Goal: Communication & Community: Answer question/provide support

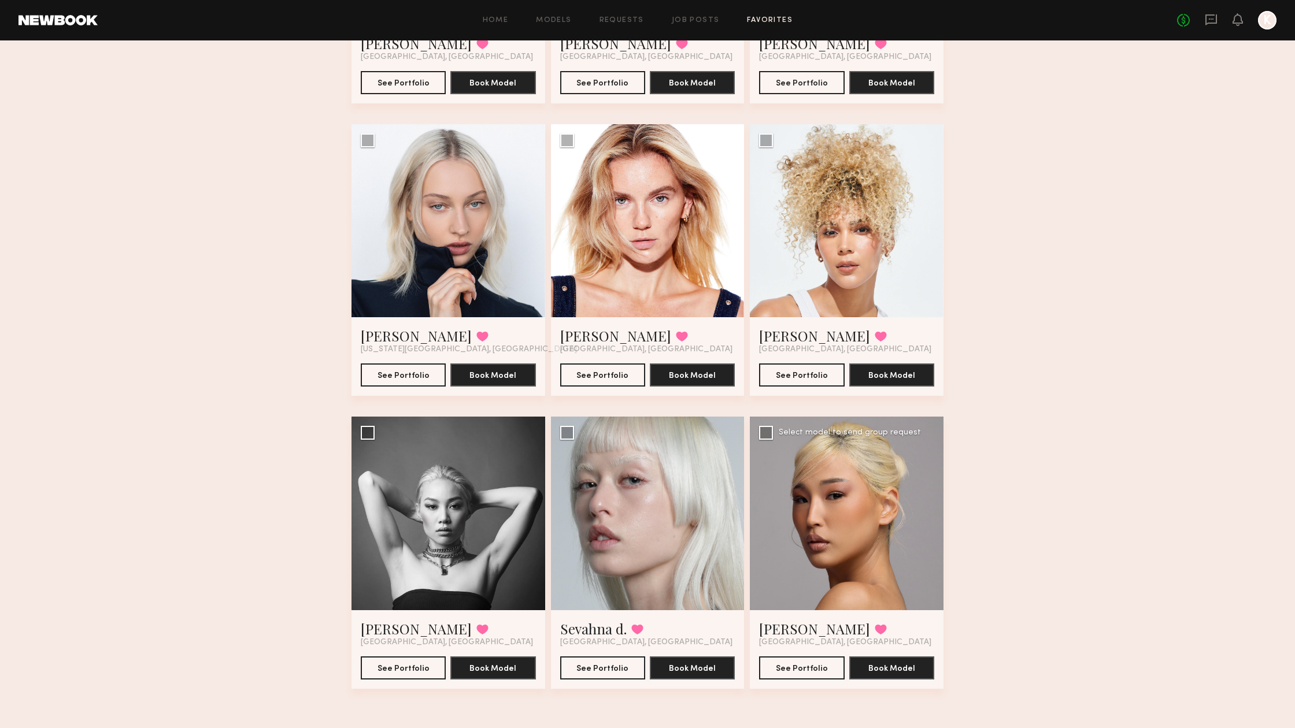
scroll to position [2061, 0]
click at [802, 628] on link "ALICE A." at bounding box center [814, 629] width 111 height 18
click at [393, 632] on link "[PERSON_NAME]" at bounding box center [416, 629] width 111 height 18
click at [1209, 20] on icon at bounding box center [1211, 19] width 13 height 13
click at [801, 338] on link "Rachel V." at bounding box center [814, 336] width 111 height 18
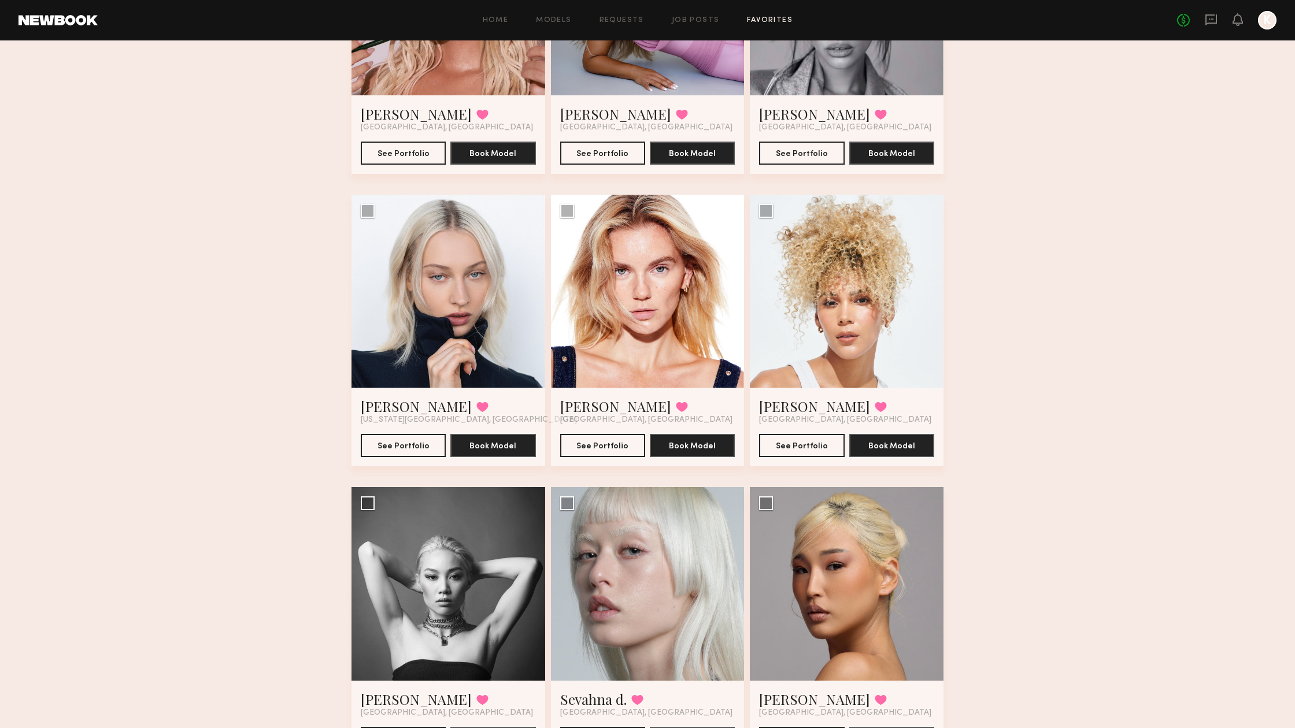
scroll to position [1989, 0]
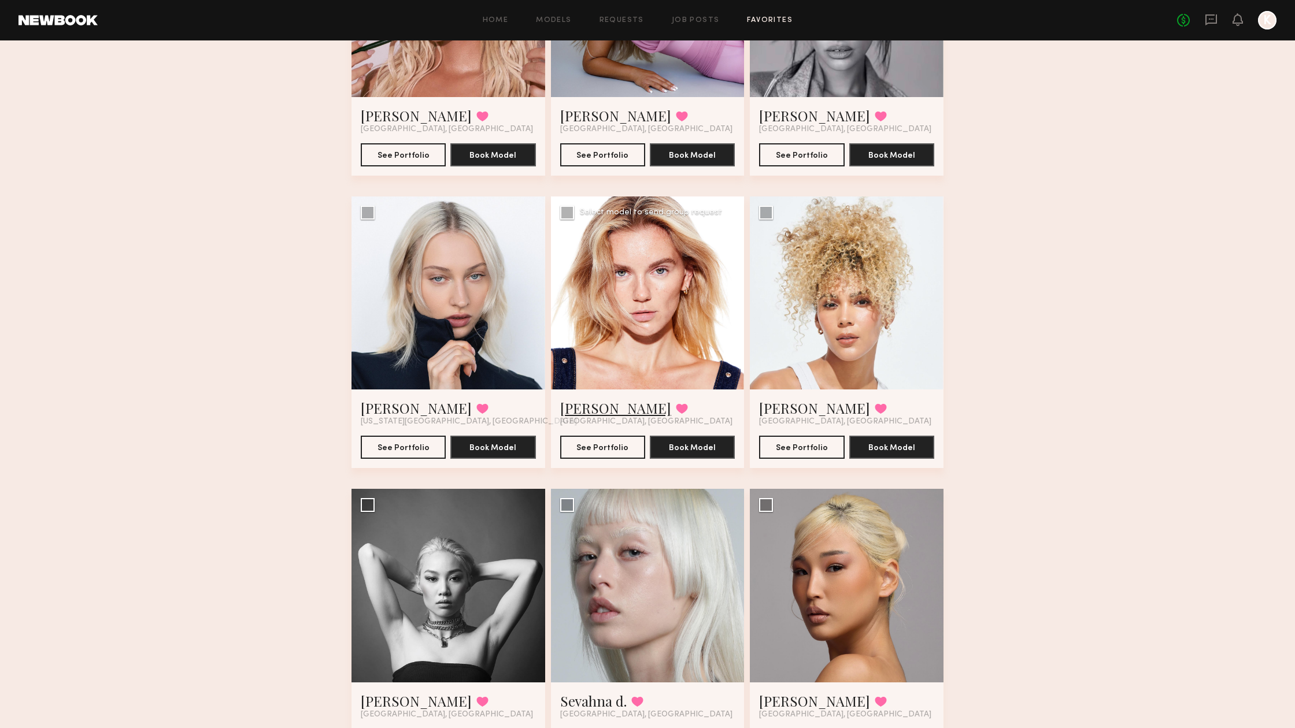
click at [586, 409] on link "[PERSON_NAME]" at bounding box center [615, 408] width 111 height 18
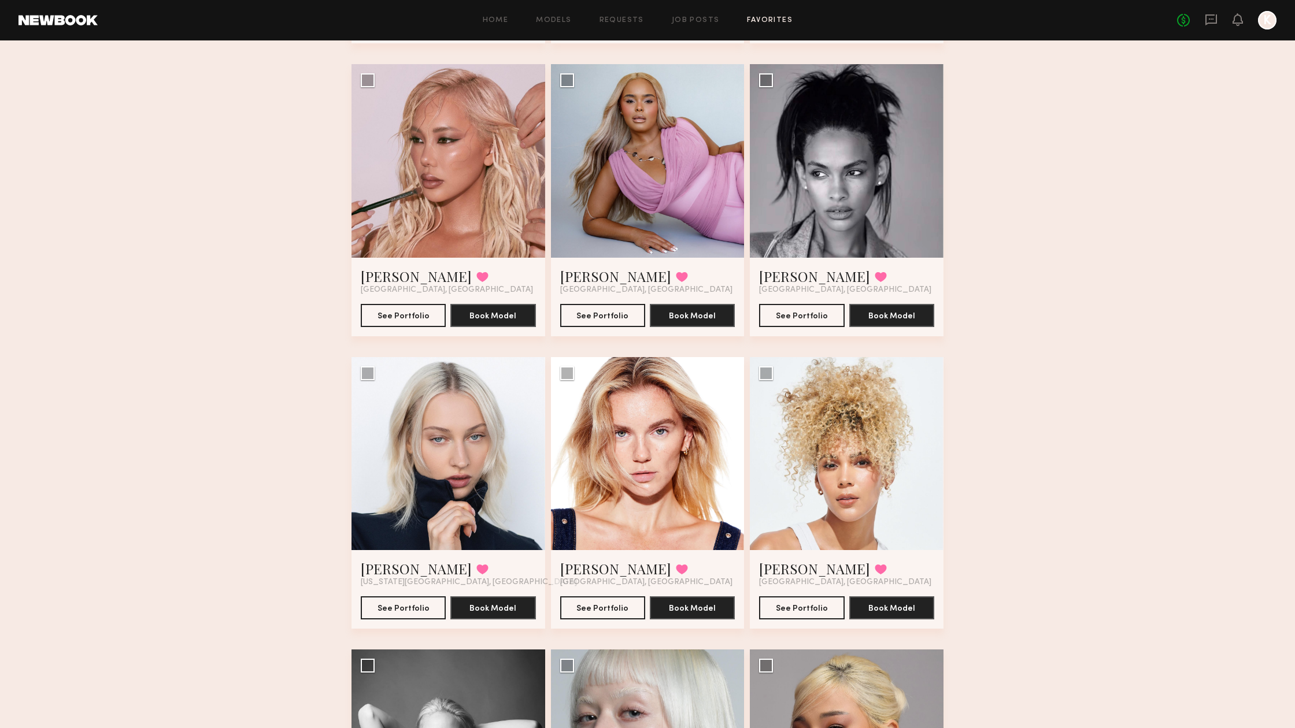
scroll to position [1823, 0]
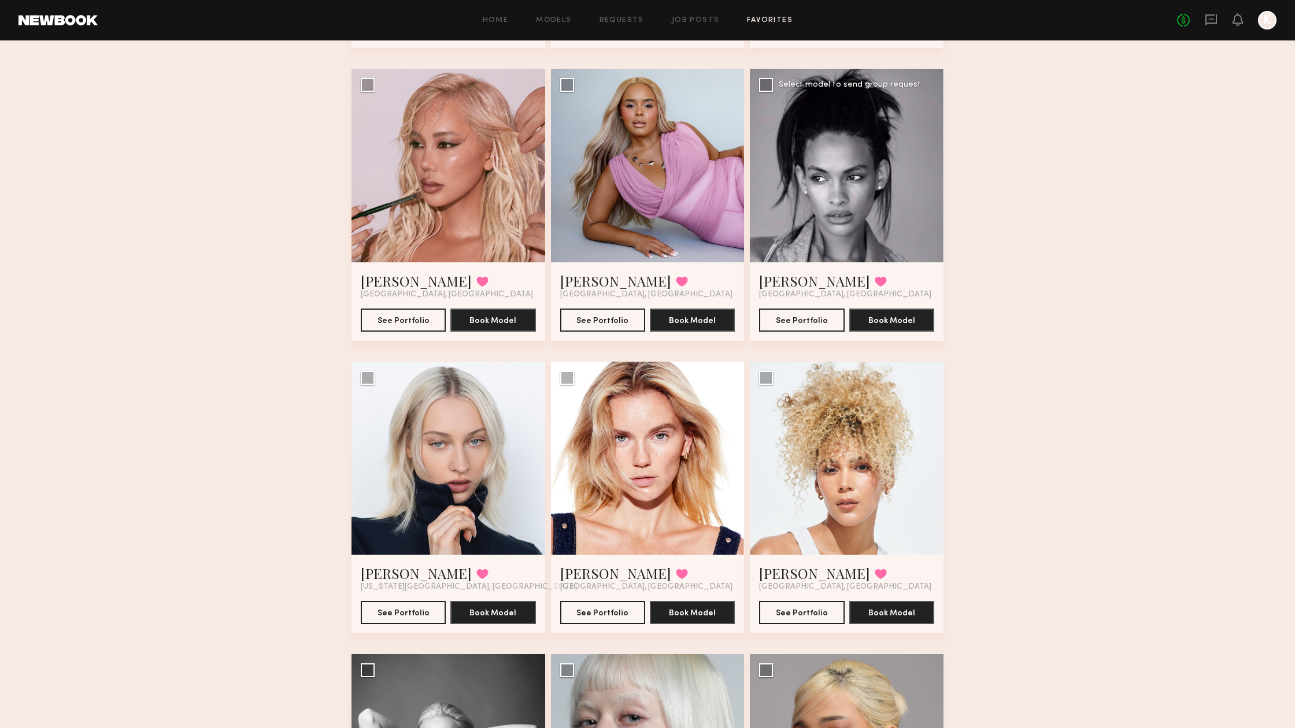
click at [887, 206] on div at bounding box center [847, 166] width 194 height 194
click at [790, 285] on link "Jordyn F." at bounding box center [814, 281] width 111 height 18
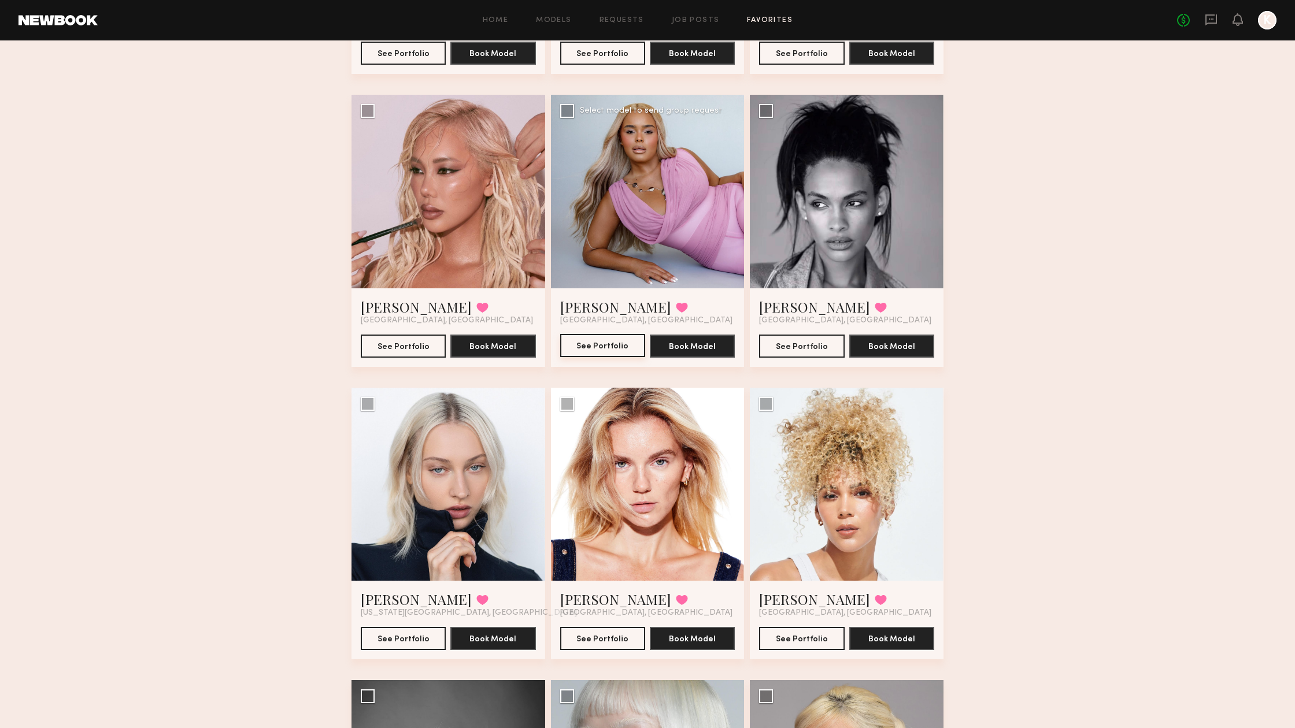
scroll to position [1796, 0]
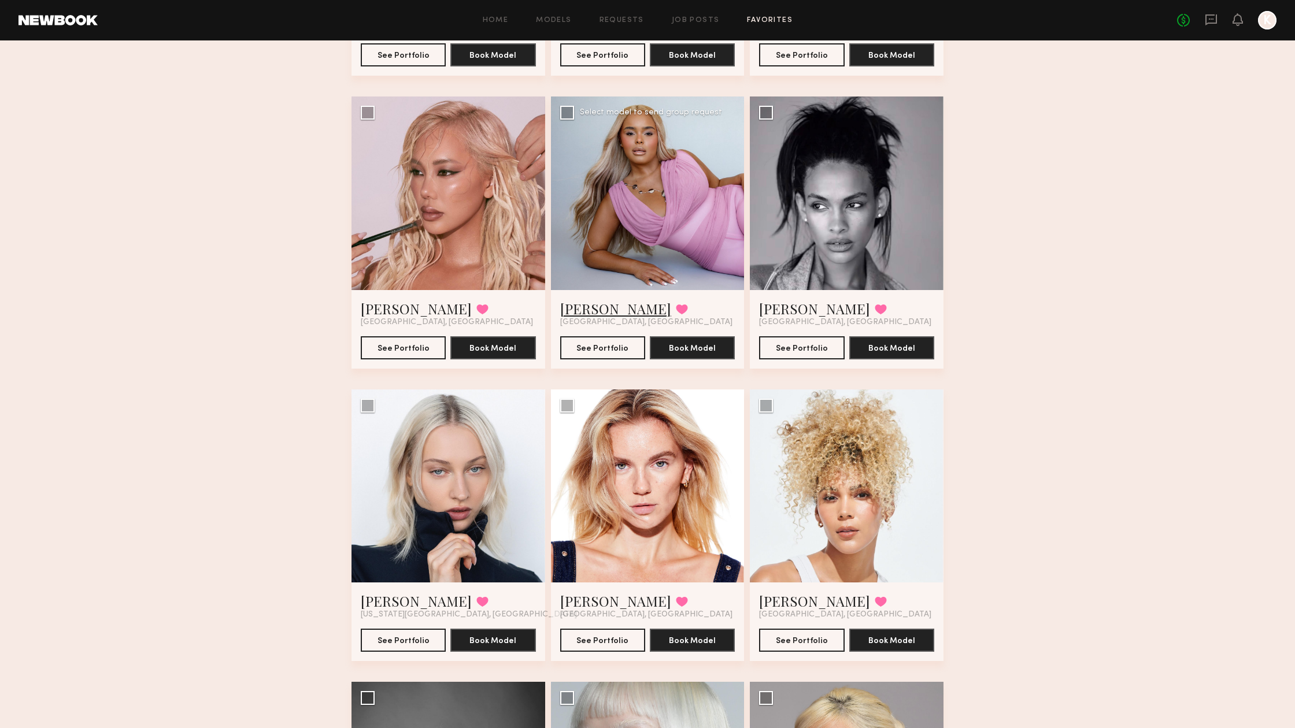
click at [578, 309] on link "Janae B." at bounding box center [615, 308] width 111 height 18
click at [380, 311] on link "Anthia M." at bounding box center [416, 308] width 111 height 18
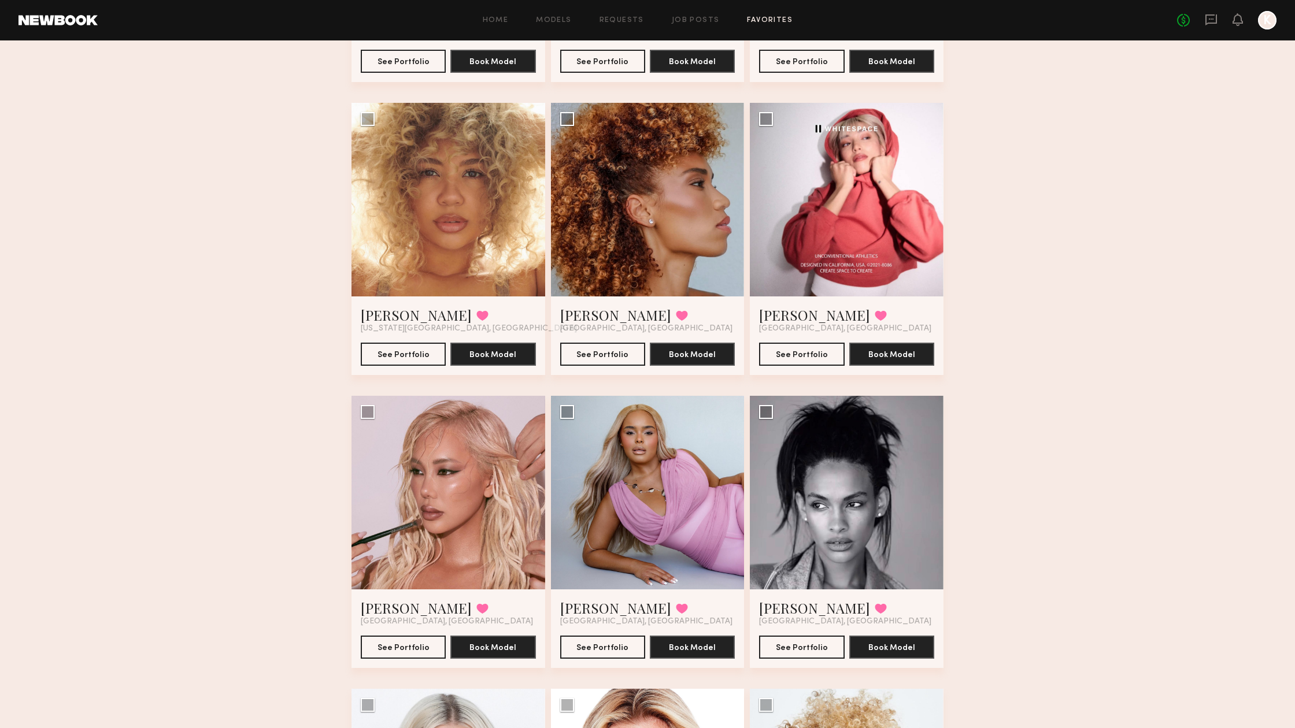
scroll to position [1481, 0]
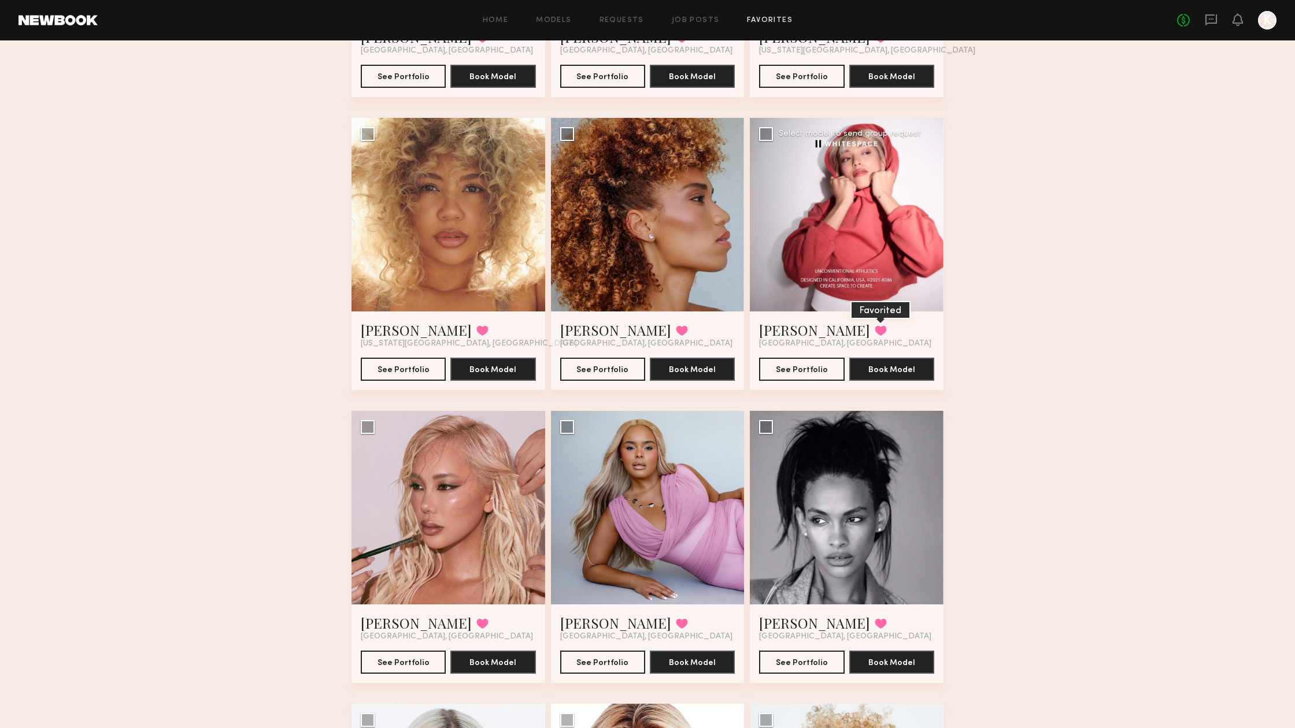
click at [875, 328] on button at bounding box center [881, 330] width 12 height 10
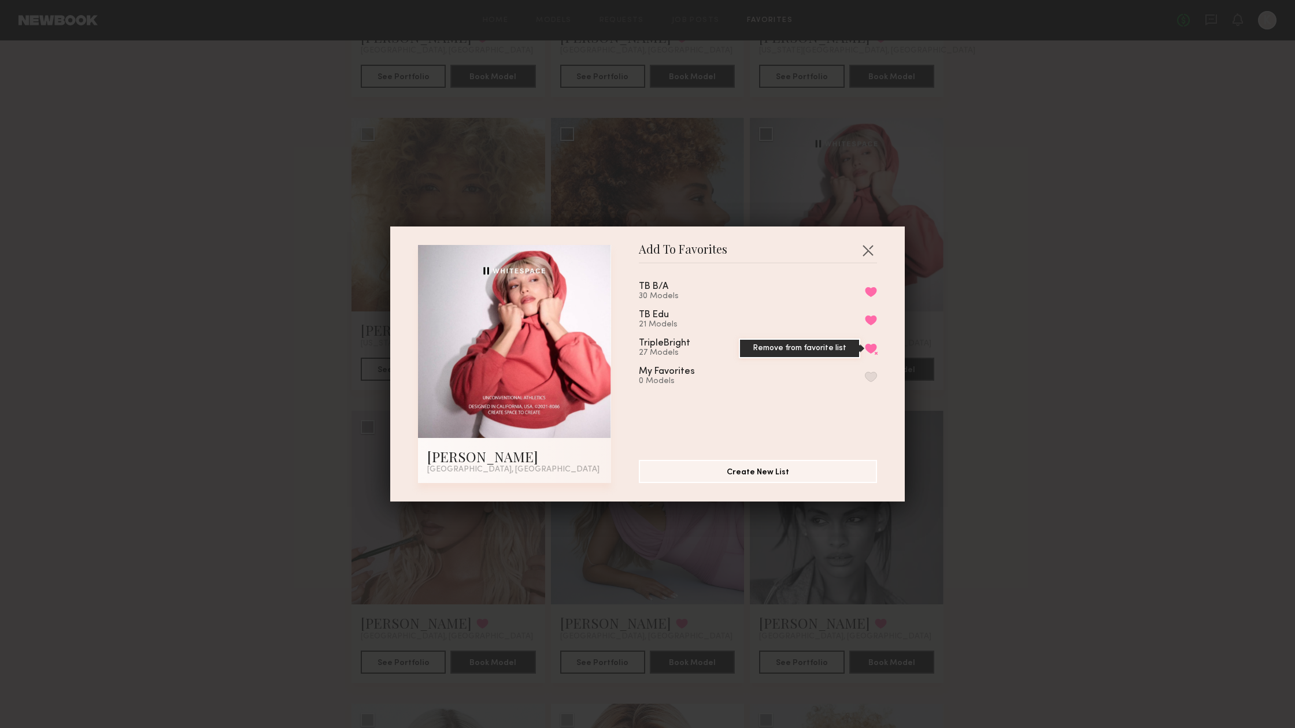
click at [874, 349] on button "Remove from favorite list" at bounding box center [871, 348] width 12 height 10
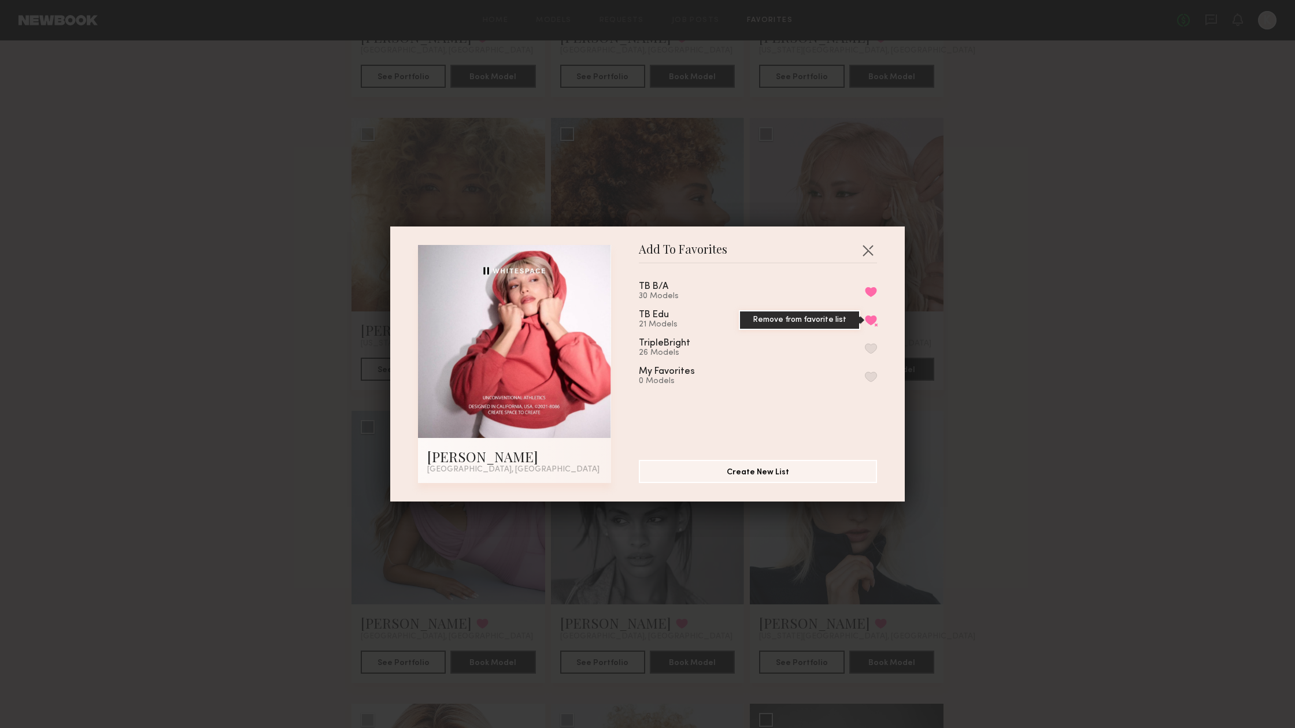
click at [872, 317] on button "Remove from favorite list" at bounding box center [871, 320] width 12 height 10
click at [871, 294] on button "Remove from favorite list" at bounding box center [871, 292] width 12 height 10
click at [865, 249] on button "button" at bounding box center [867, 250] width 18 height 18
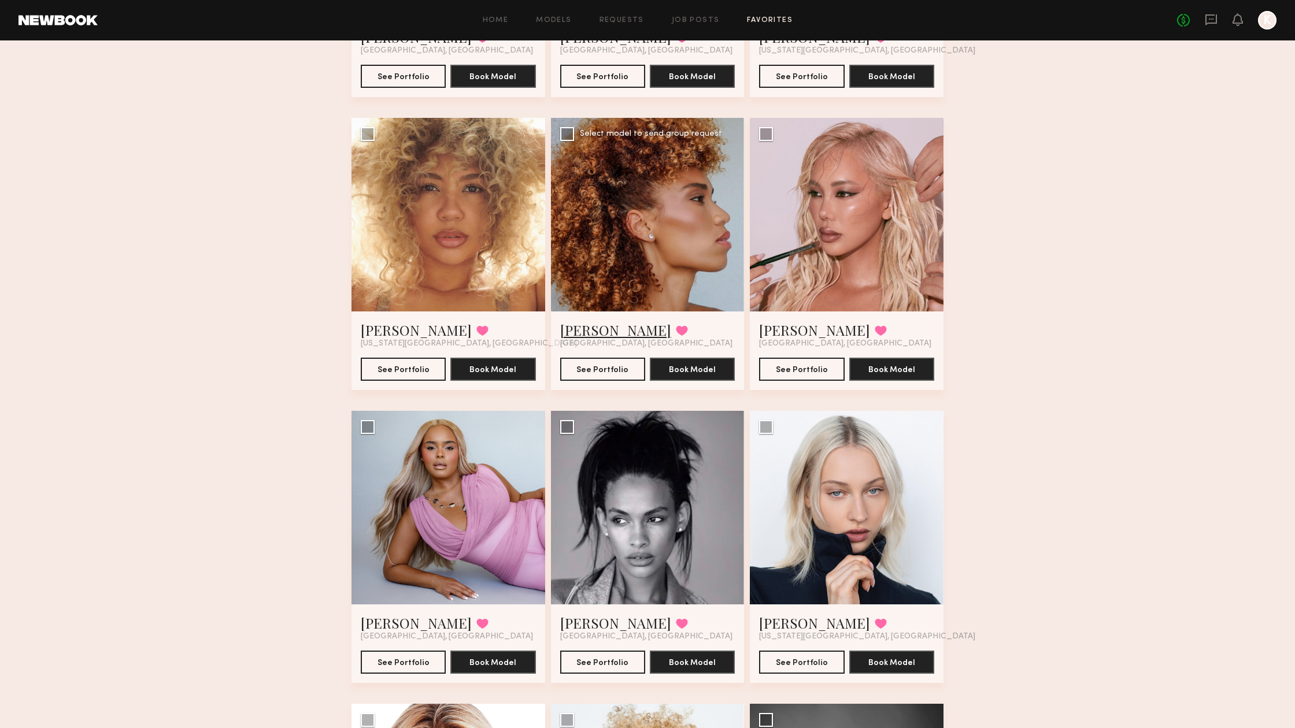
click at [594, 330] on link "Cristina M." at bounding box center [615, 330] width 111 height 18
click at [392, 332] on link "Annchristine V." at bounding box center [416, 330] width 111 height 18
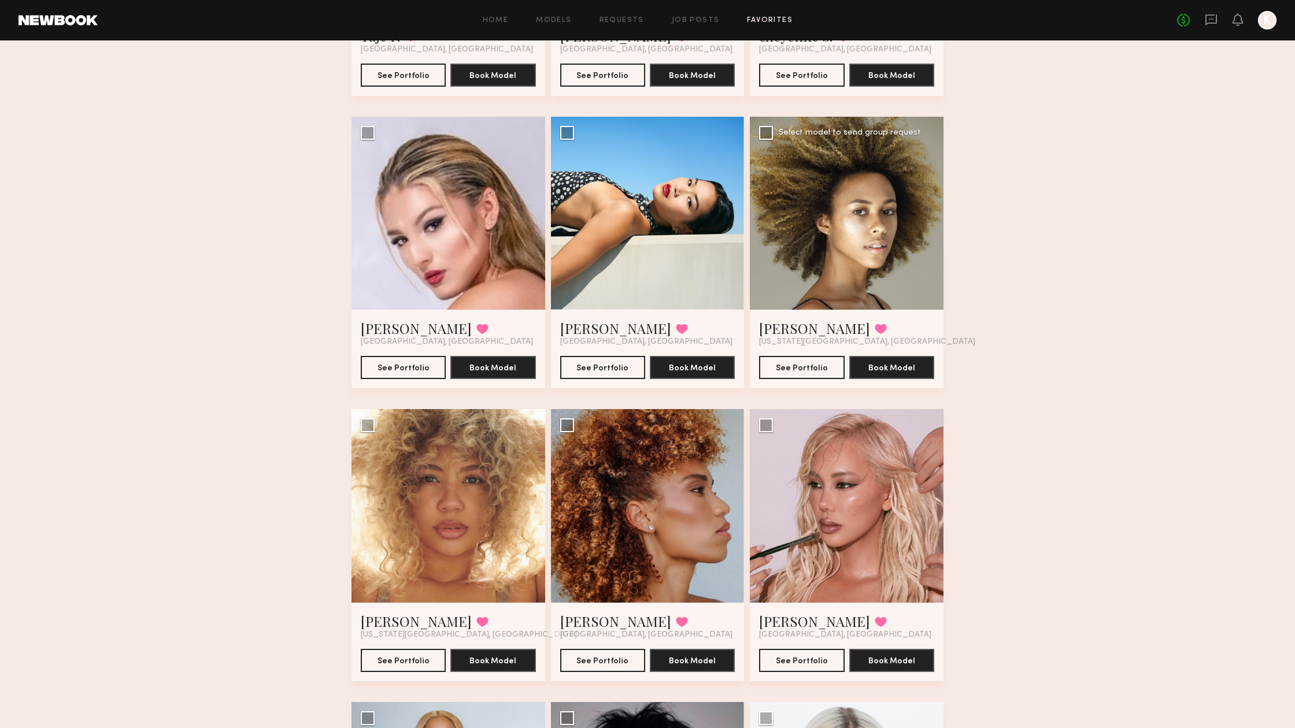
scroll to position [1187, 0]
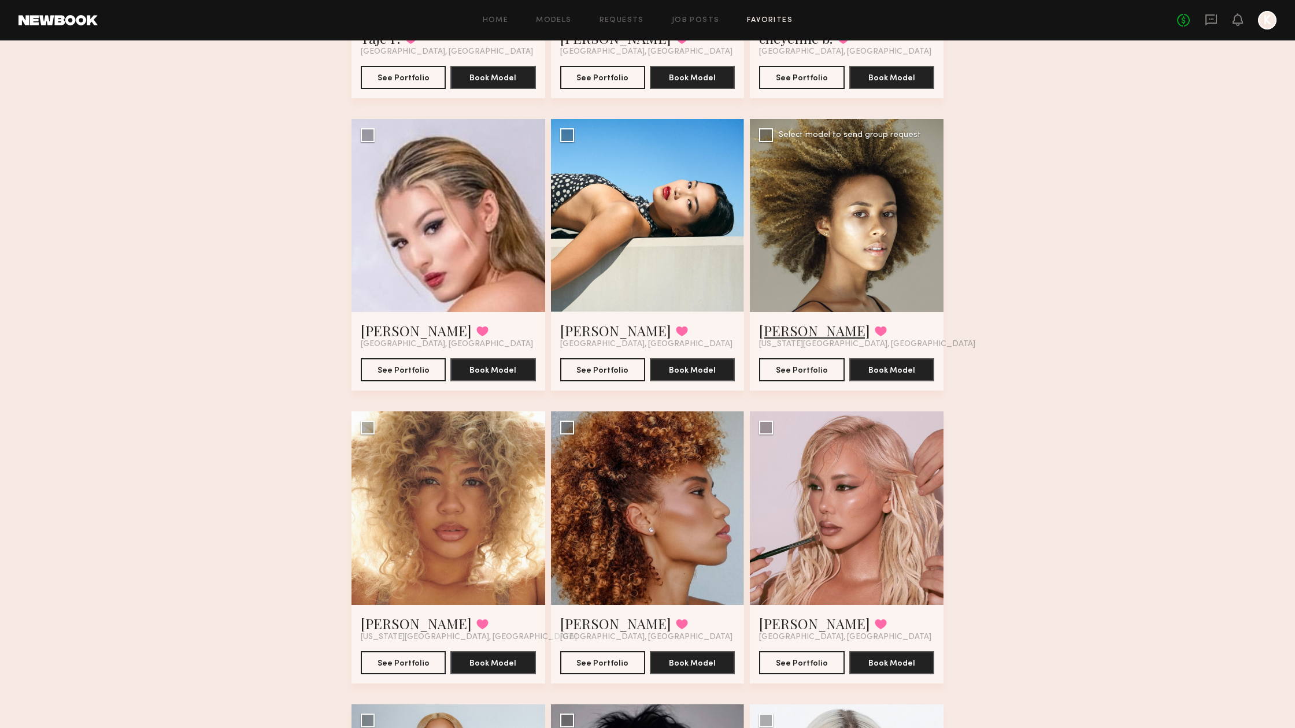
click at [804, 331] on link "Morgan F." at bounding box center [814, 330] width 111 height 18
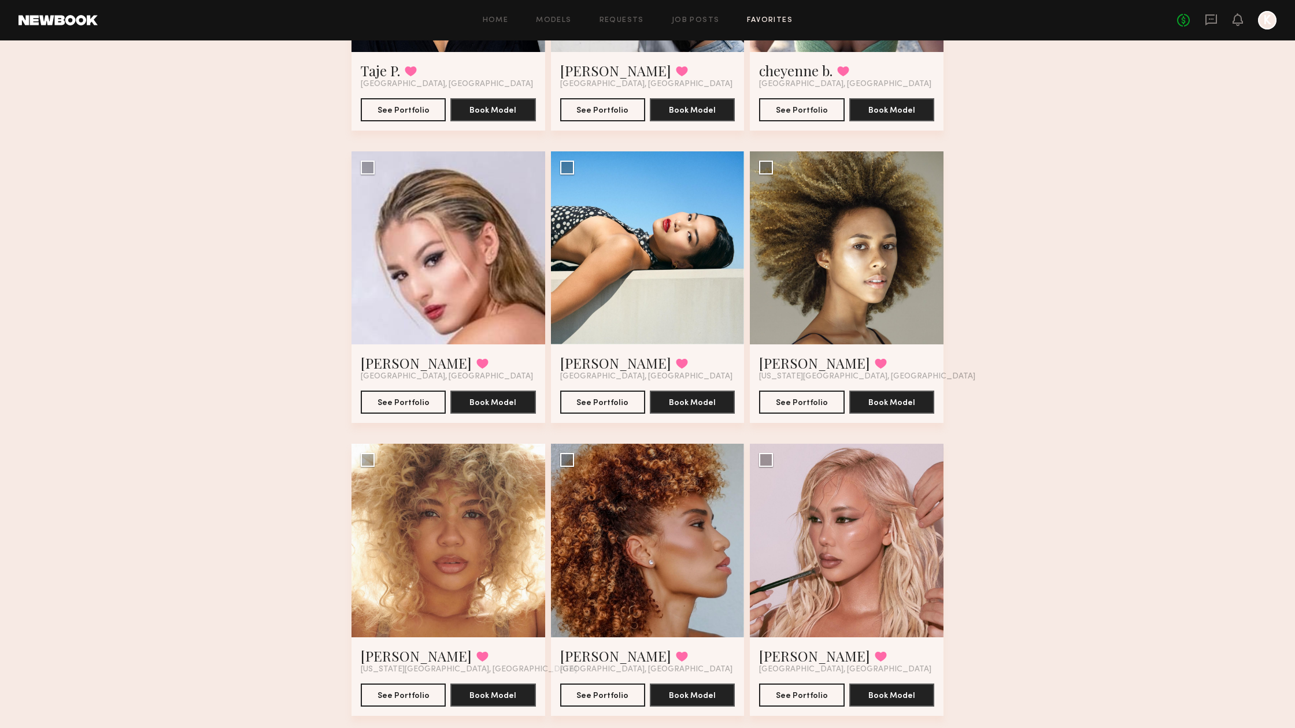
scroll to position [1155, 0]
click at [799, 363] on link "Morgan F." at bounding box center [814, 363] width 111 height 18
click at [582, 363] on link "Czarina K." at bounding box center [615, 363] width 111 height 18
click at [399, 362] on link "Angelina R." at bounding box center [416, 363] width 111 height 18
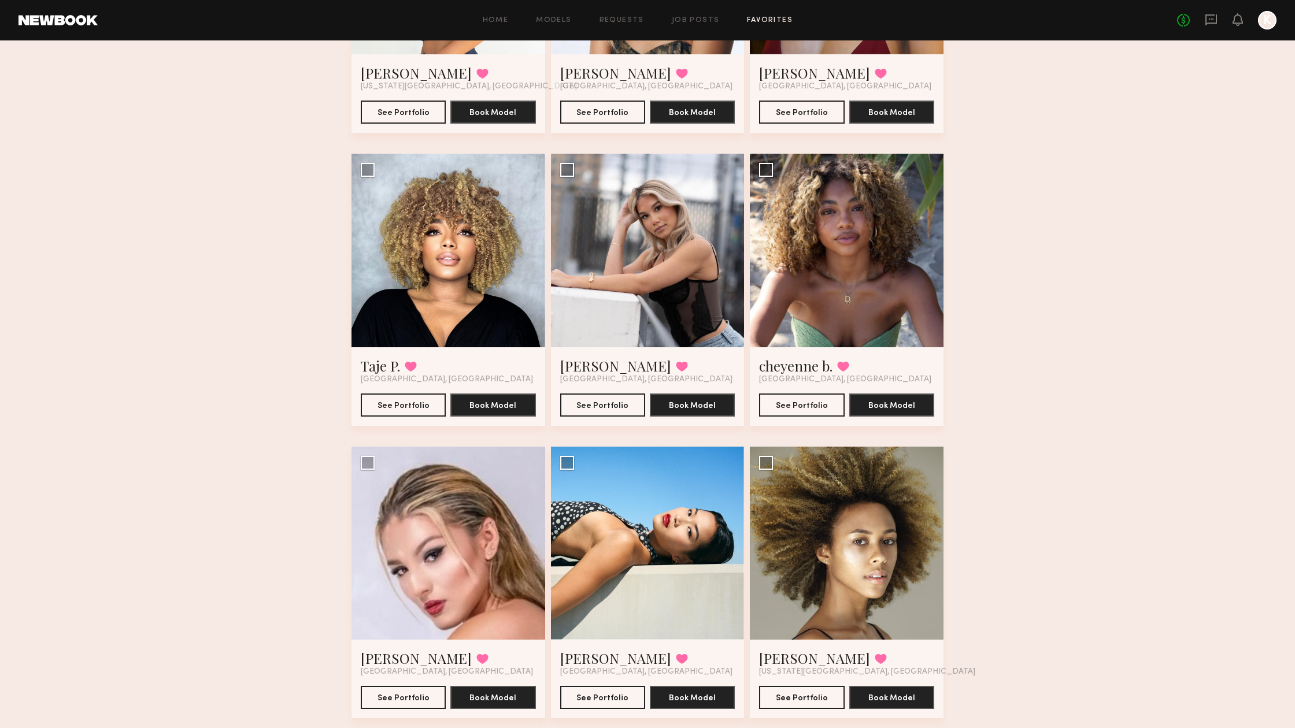
scroll to position [804, 0]
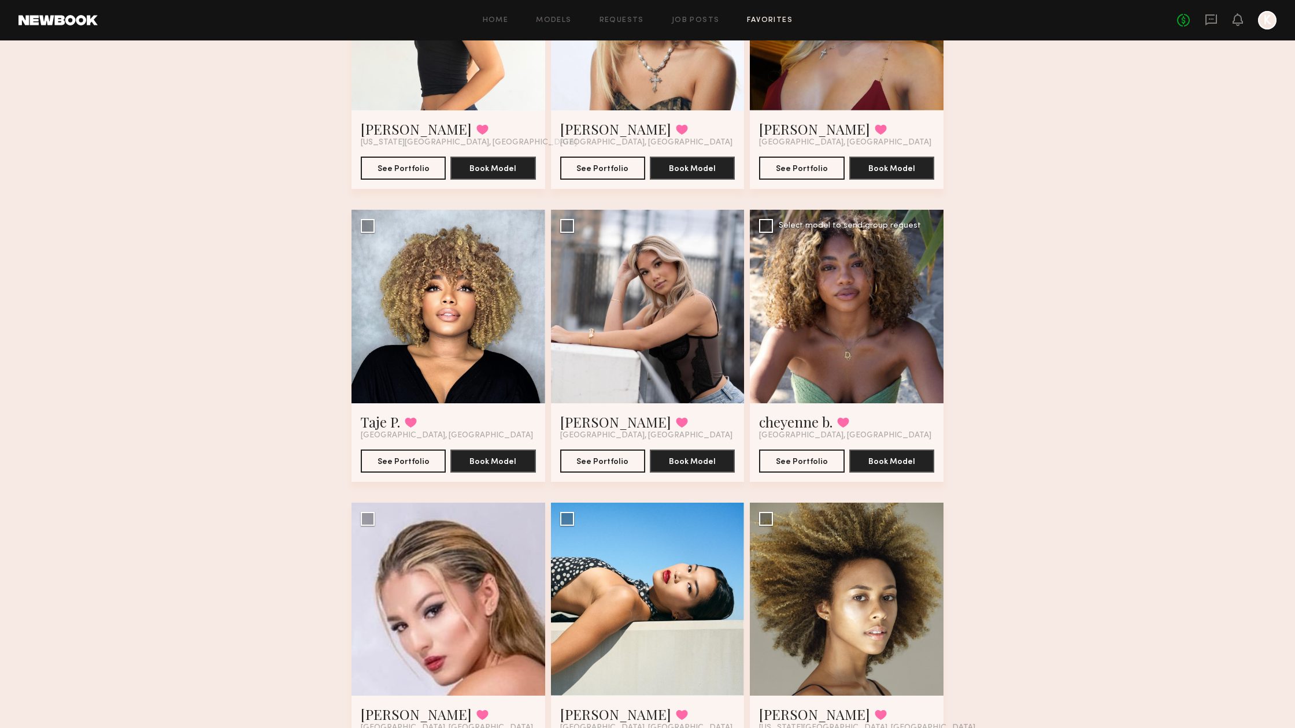
click at [817, 431] on span "Los Angeles, CA" at bounding box center [845, 435] width 172 height 9
click at [811, 424] on link "cheyenne b." at bounding box center [795, 422] width 73 height 18
click at [588, 424] on link "[PERSON_NAME]" at bounding box center [615, 422] width 111 height 18
click at [391, 424] on link "Taje P." at bounding box center [380, 422] width 39 height 18
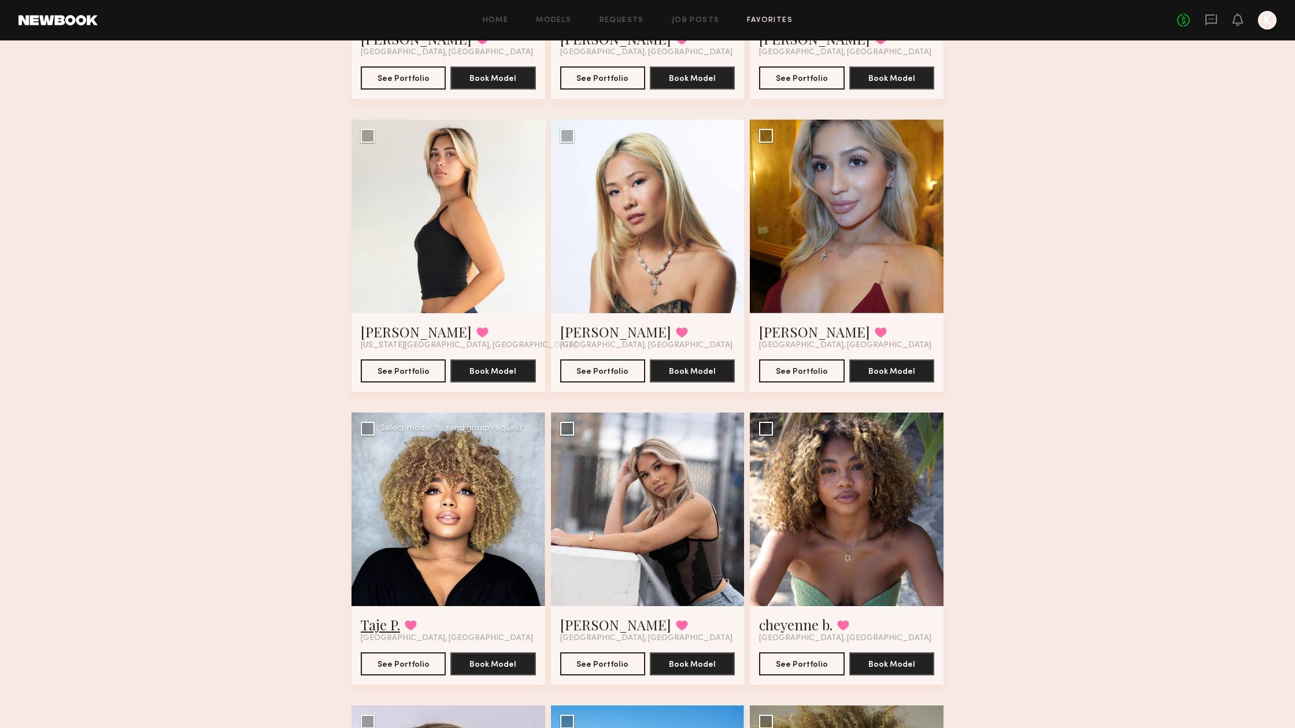
scroll to position [564, 0]
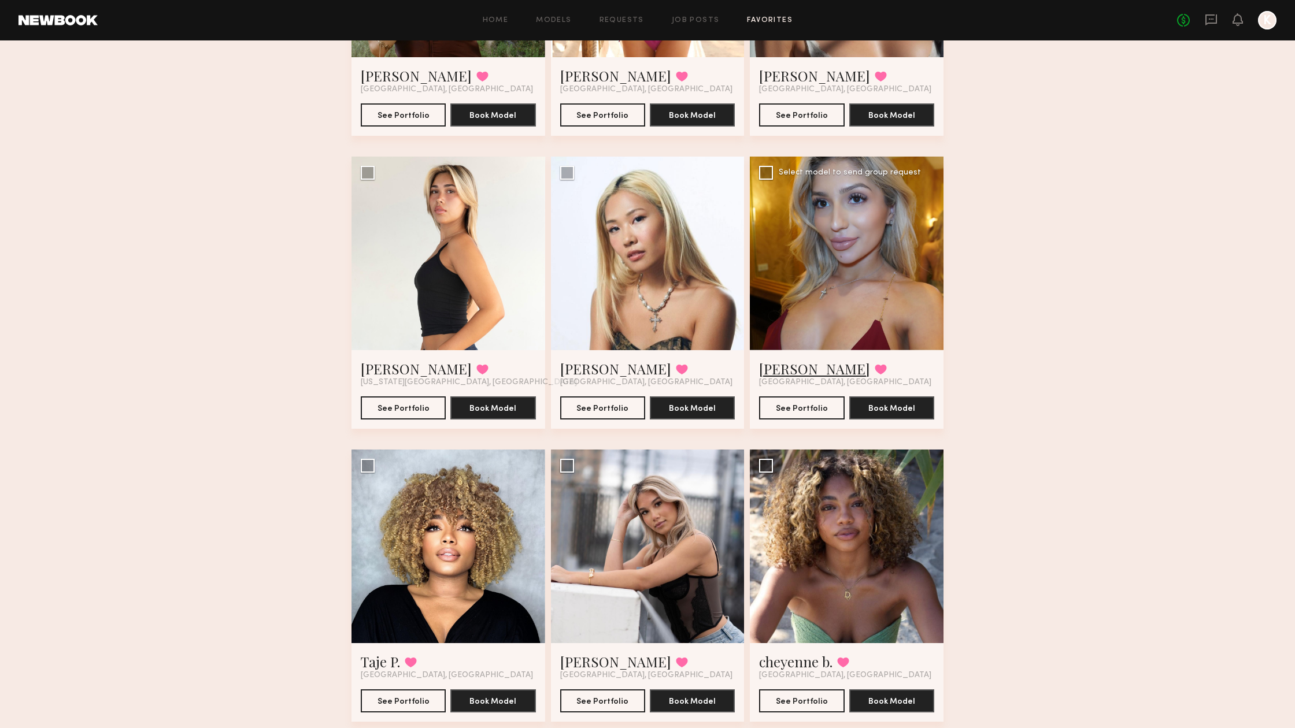
click at [798, 371] on link "Sienna L." at bounding box center [814, 369] width 111 height 18
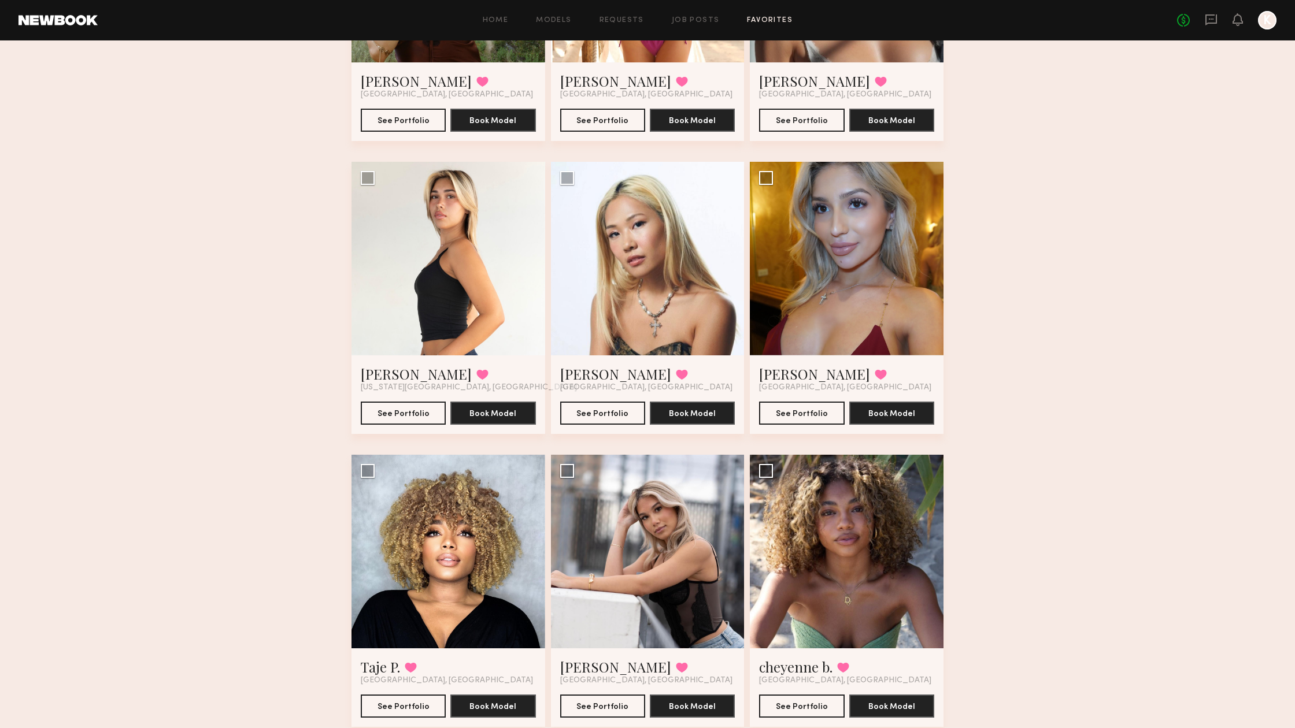
scroll to position [557, 0]
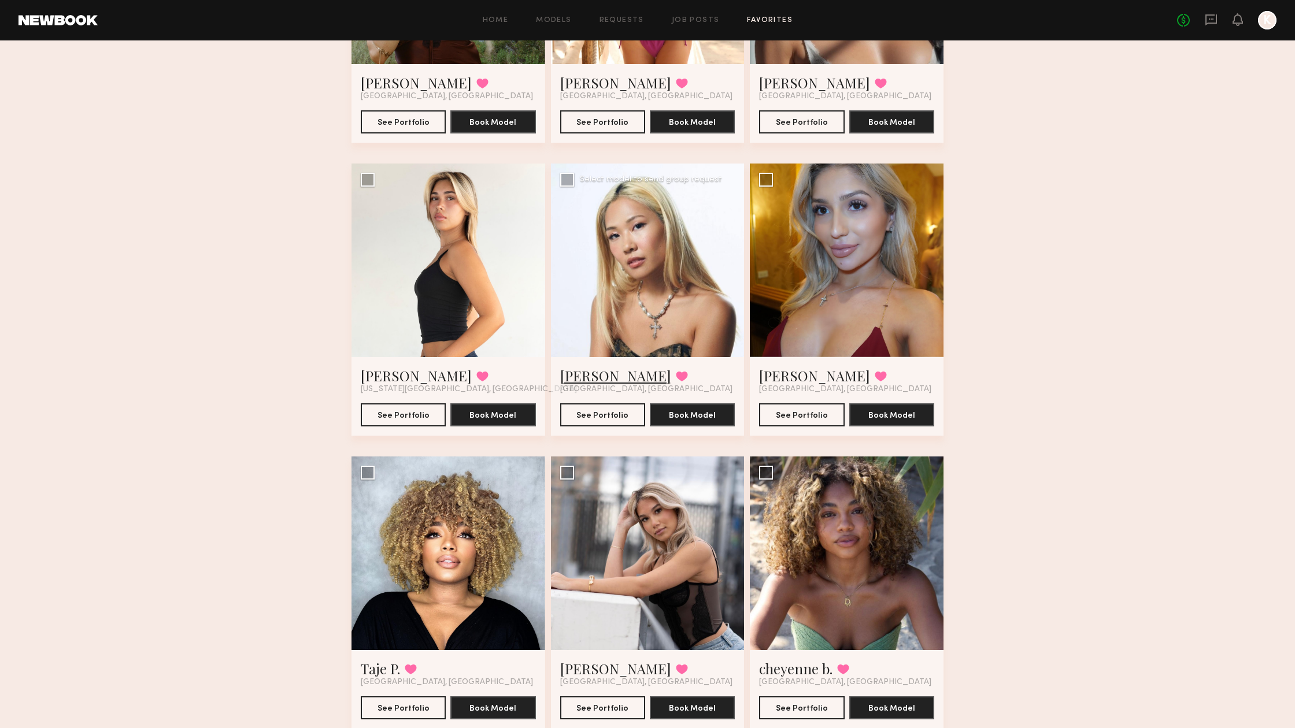
click at [591, 377] on link "Karen T." at bounding box center [615, 376] width 111 height 18
click at [394, 375] on link "Corey H." at bounding box center [416, 376] width 111 height 18
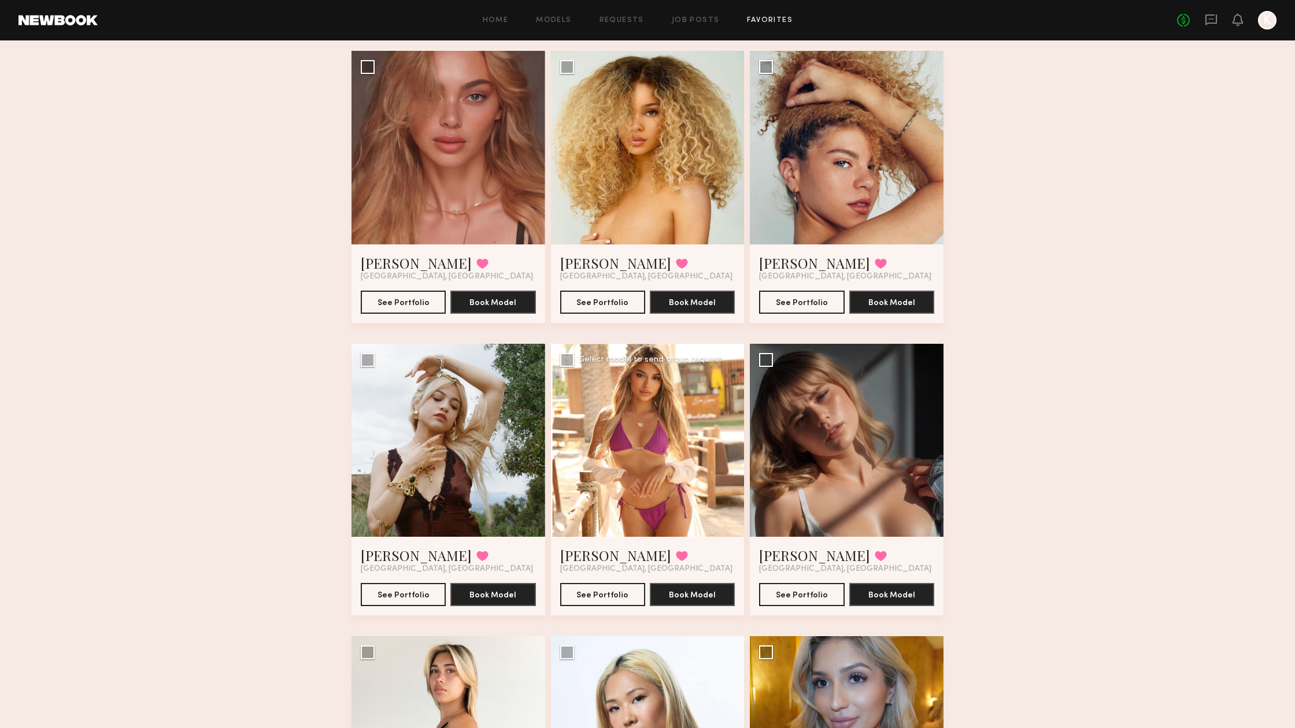
scroll to position [79, 0]
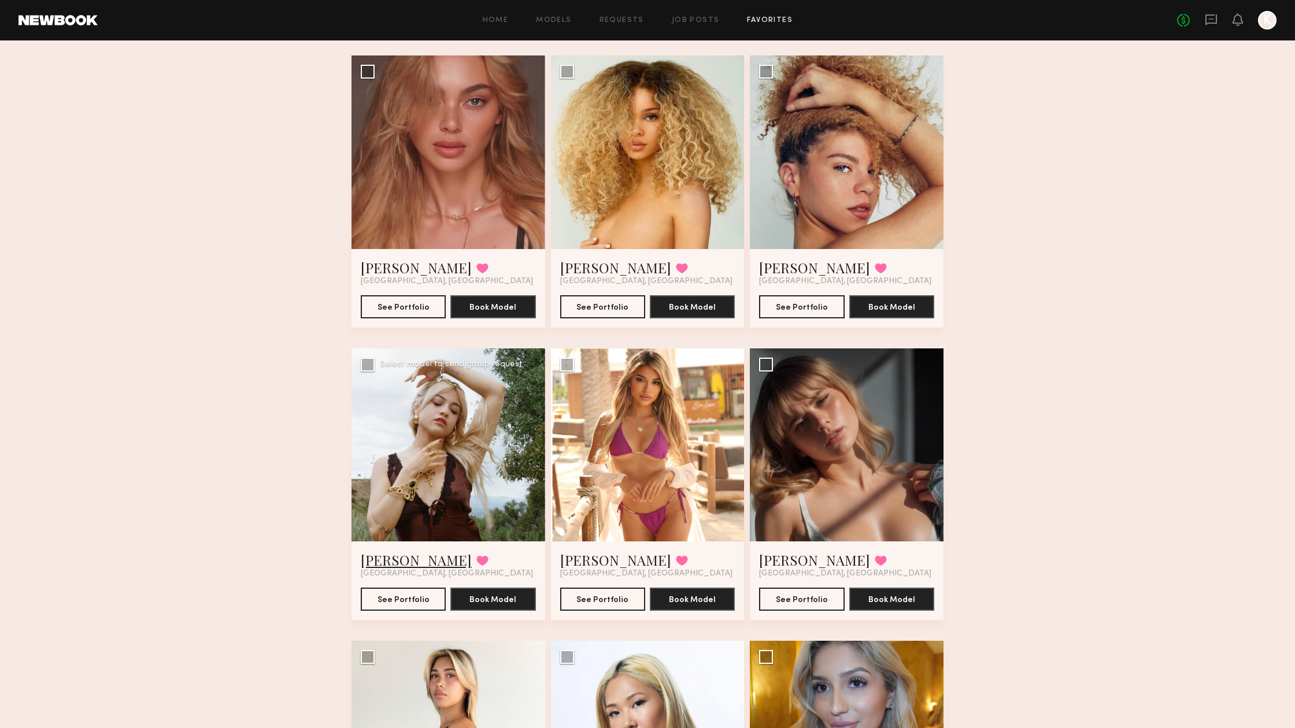
click at [397, 562] on link "Madison M." at bounding box center [416, 560] width 111 height 18
click at [476, 564] on button at bounding box center [482, 561] width 12 height 10
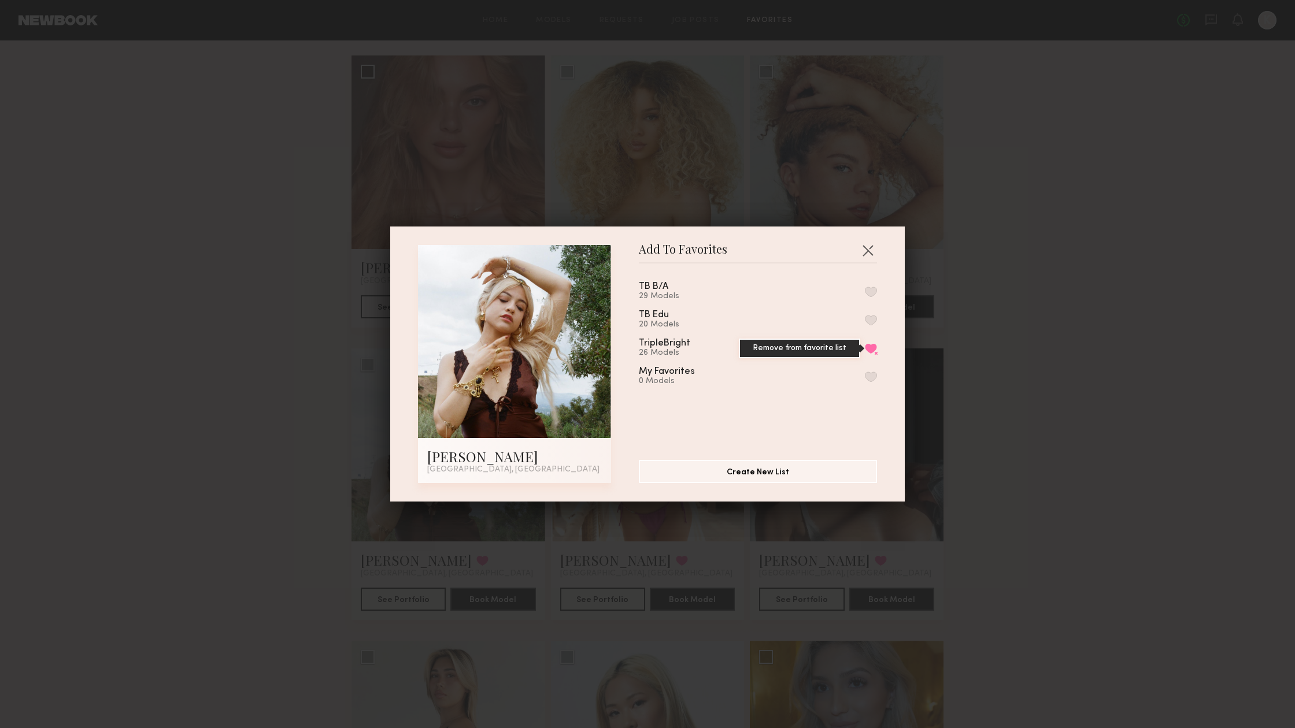
click at [869, 349] on button "Remove from favorite list" at bounding box center [871, 348] width 12 height 10
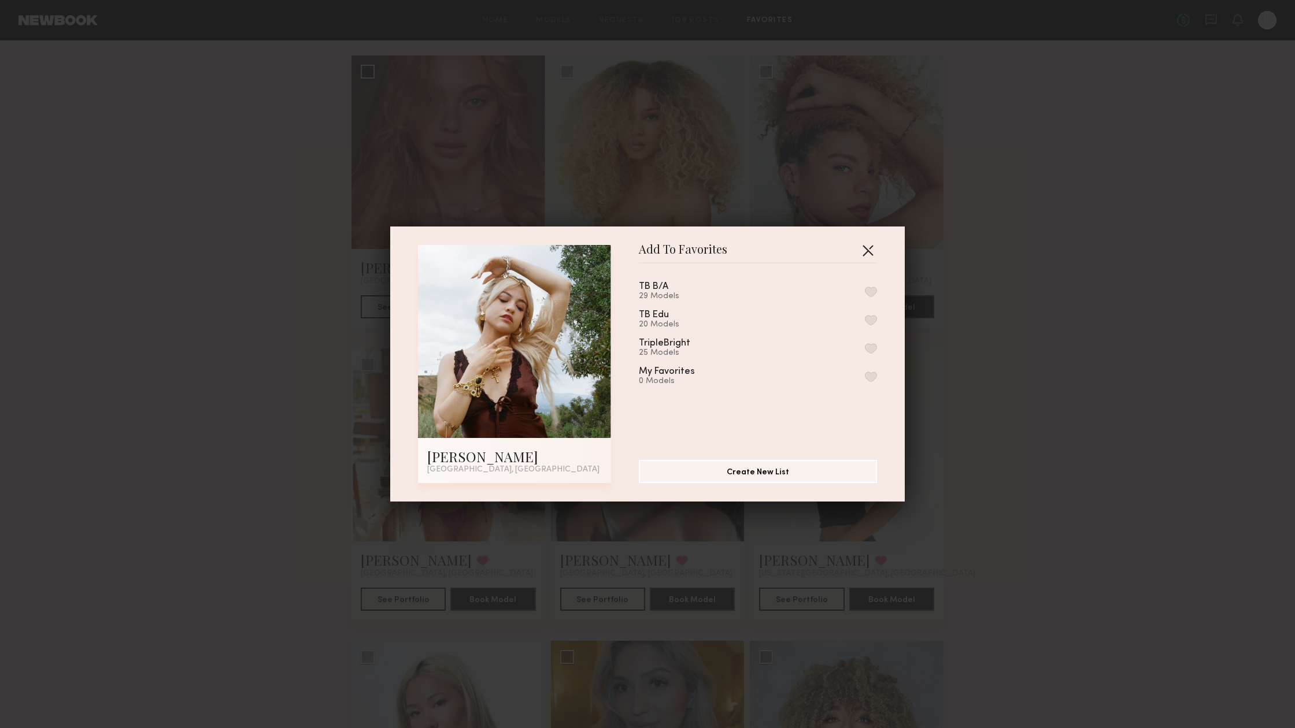
click at [864, 253] on button "button" at bounding box center [867, 250] width 18 height 18
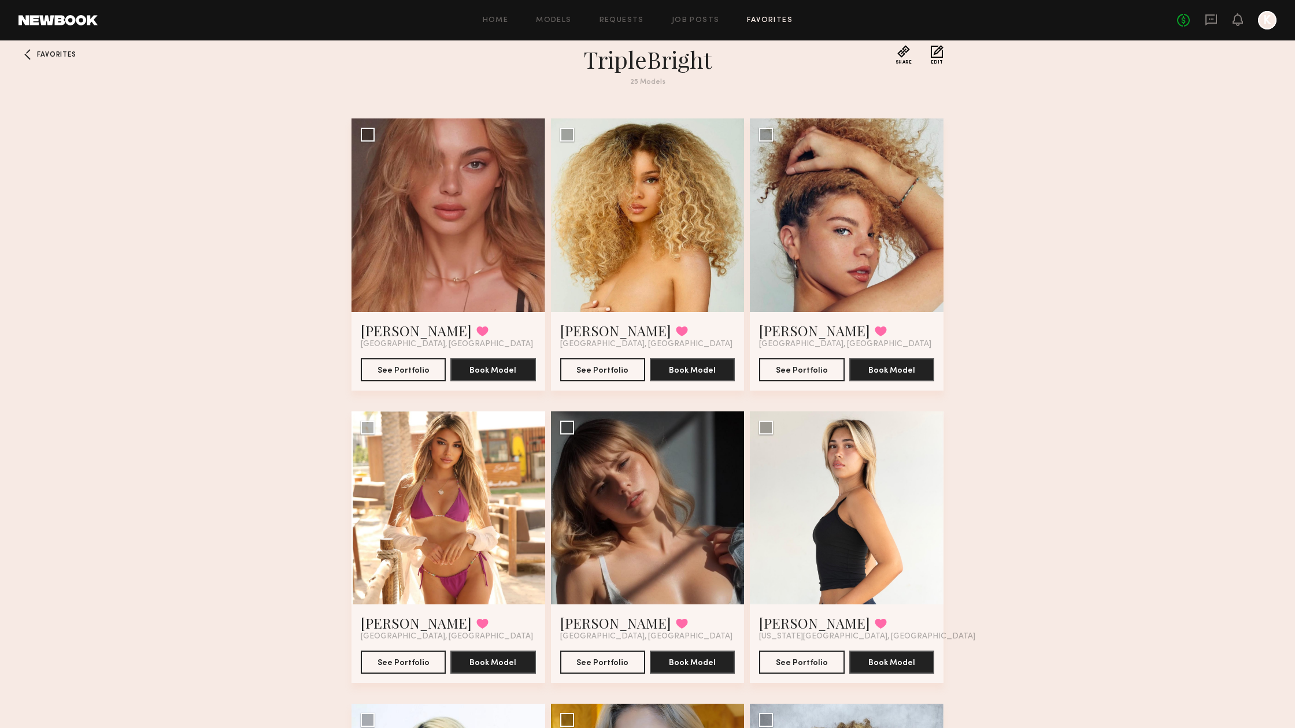
scroll to position [8, 0]
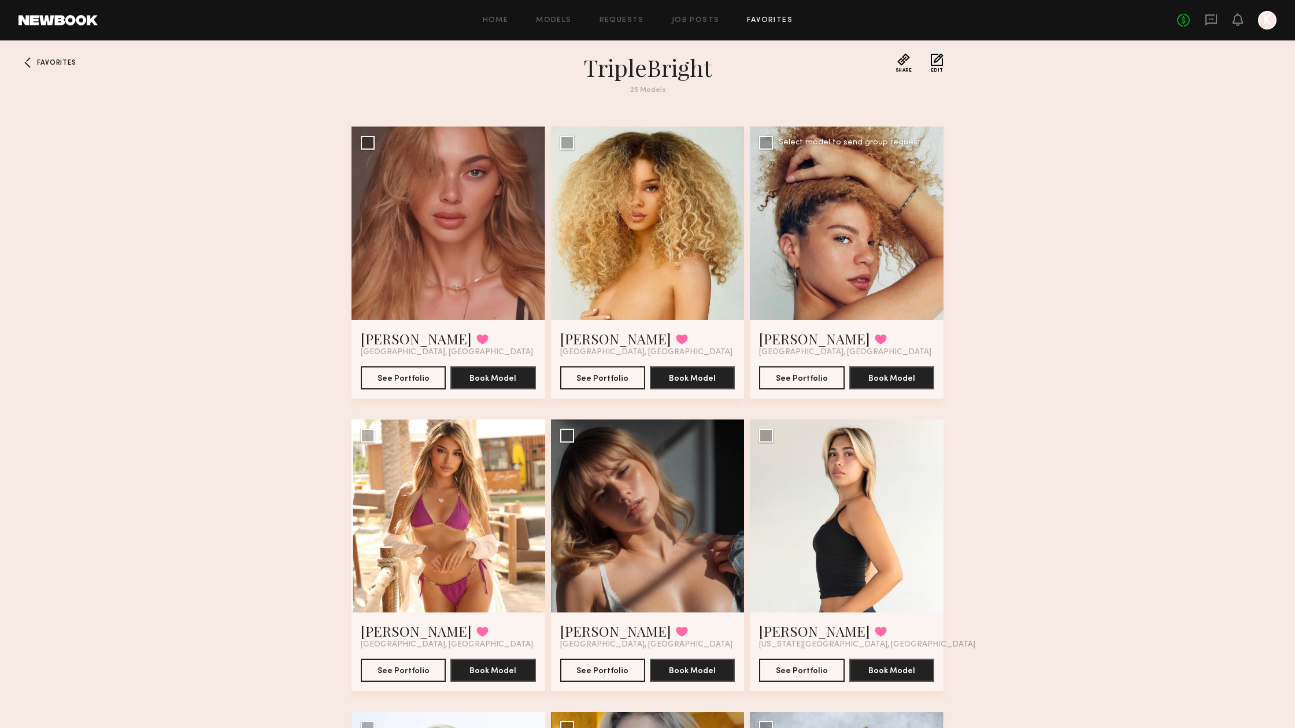
click at [841, 236] on div at bounding box center [847, 224] width 194 height 194
click at [802, 337] on link "Alyssa A." at bounding box center [814, 339] width 111 height 18
click at [593, 341] on link "Sadie R." at bounding box center [615, 339] width 111 height 18
click at [369, 342] on link "Johanna C." at bounding box center [416, 339] width 111 height 18
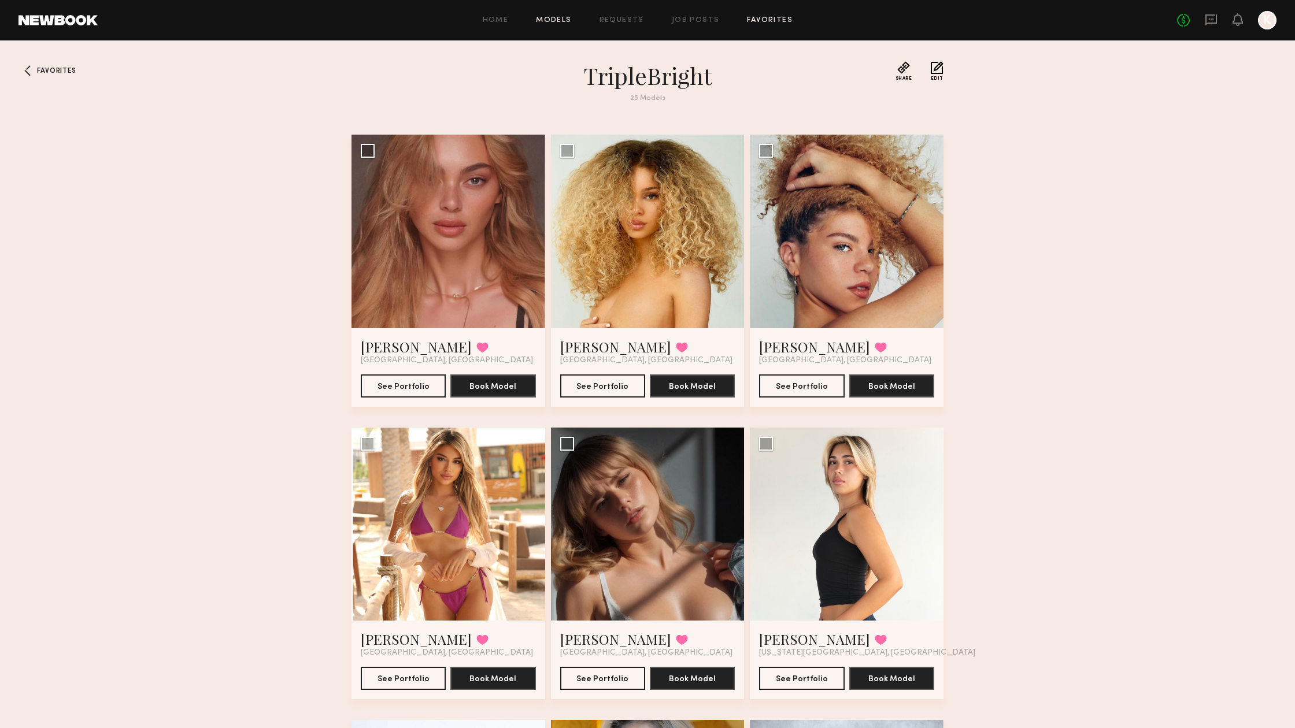
scroll to position [0, 0]
click at [401, 346] on link "Johanna C." at bounding box center [416, 347] width 111 height 18
click at [776, 21] on link "Favorites" at bounding box center [770, 21] width 46 height 8
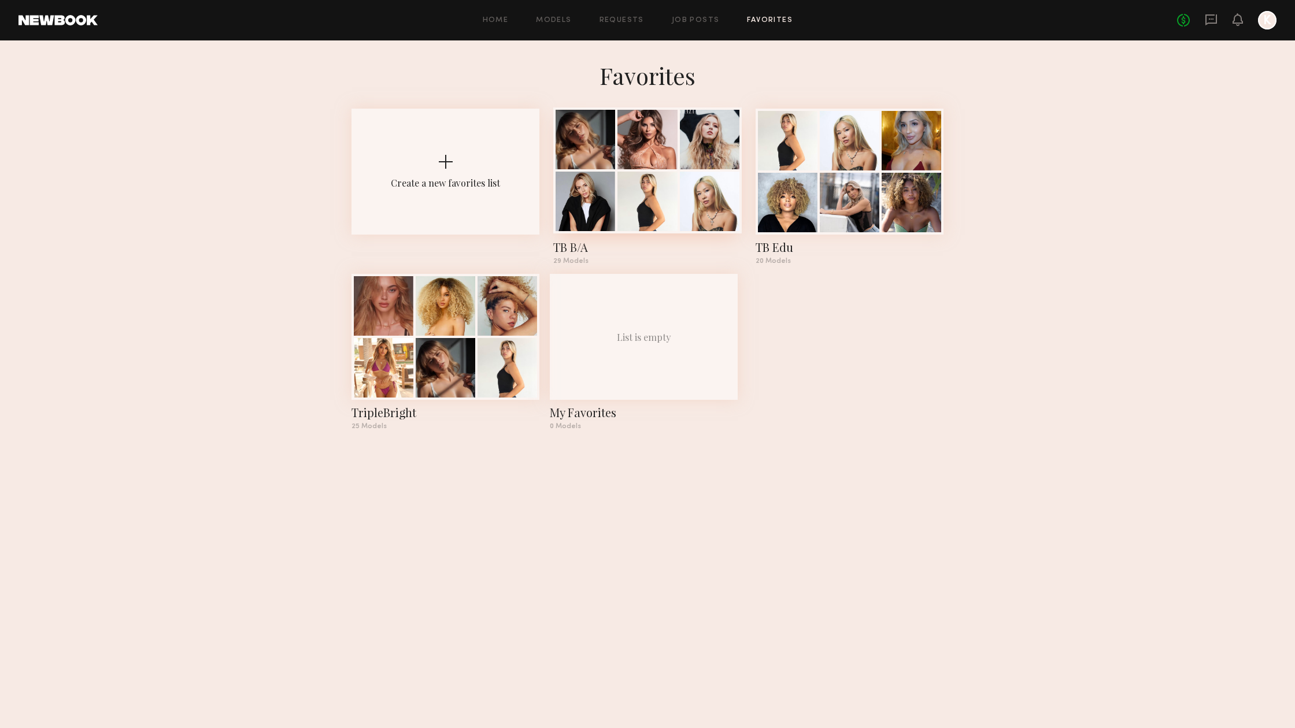
click at [673, 189] on div at bounding box center [647, 202] width 60 height 60
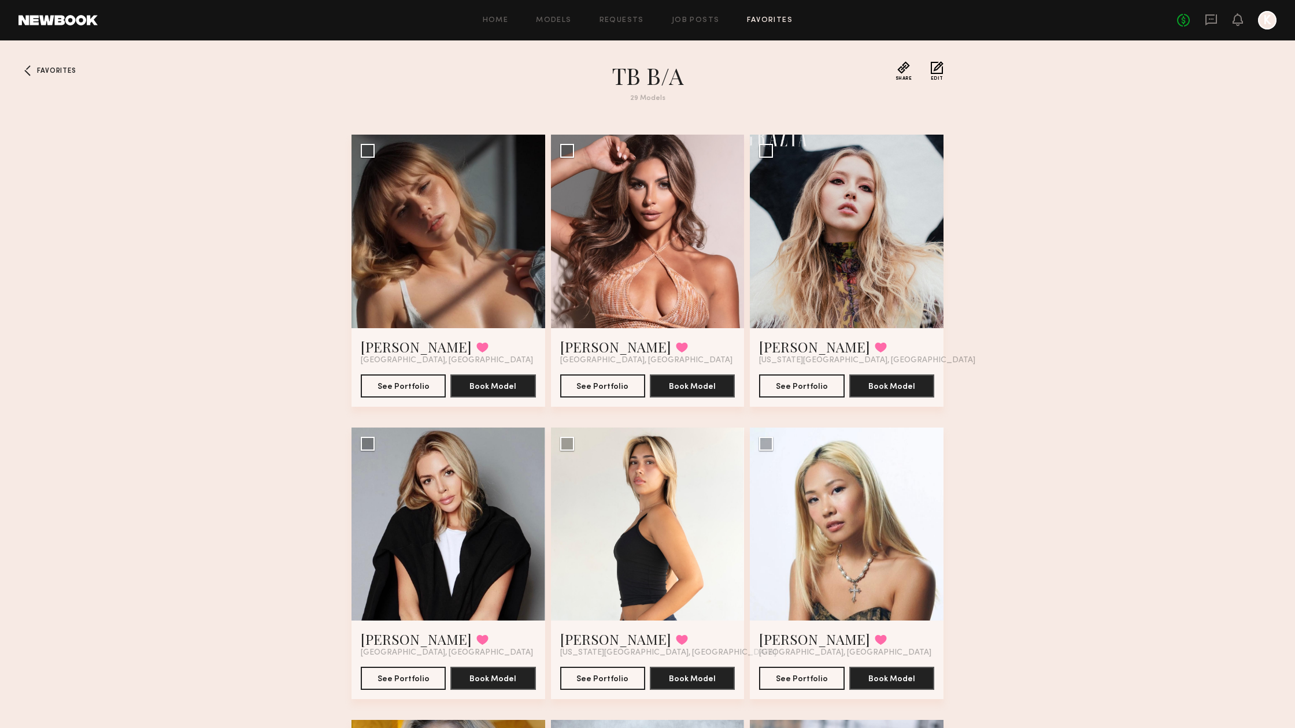
click at [762, 19] on link "Favorites" at bounding box center [770, 21] width 46 height 8
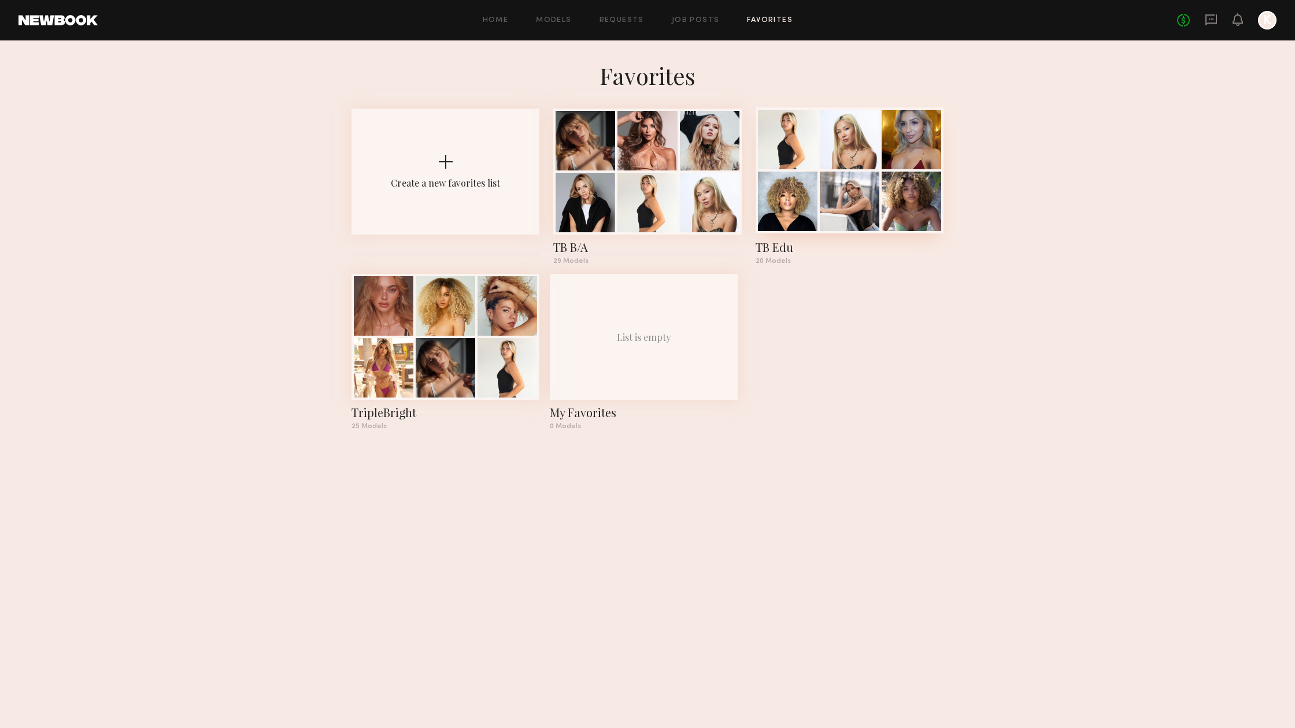
click at [812, 178] on div at bounding box center [788, 202] width 60 height 60
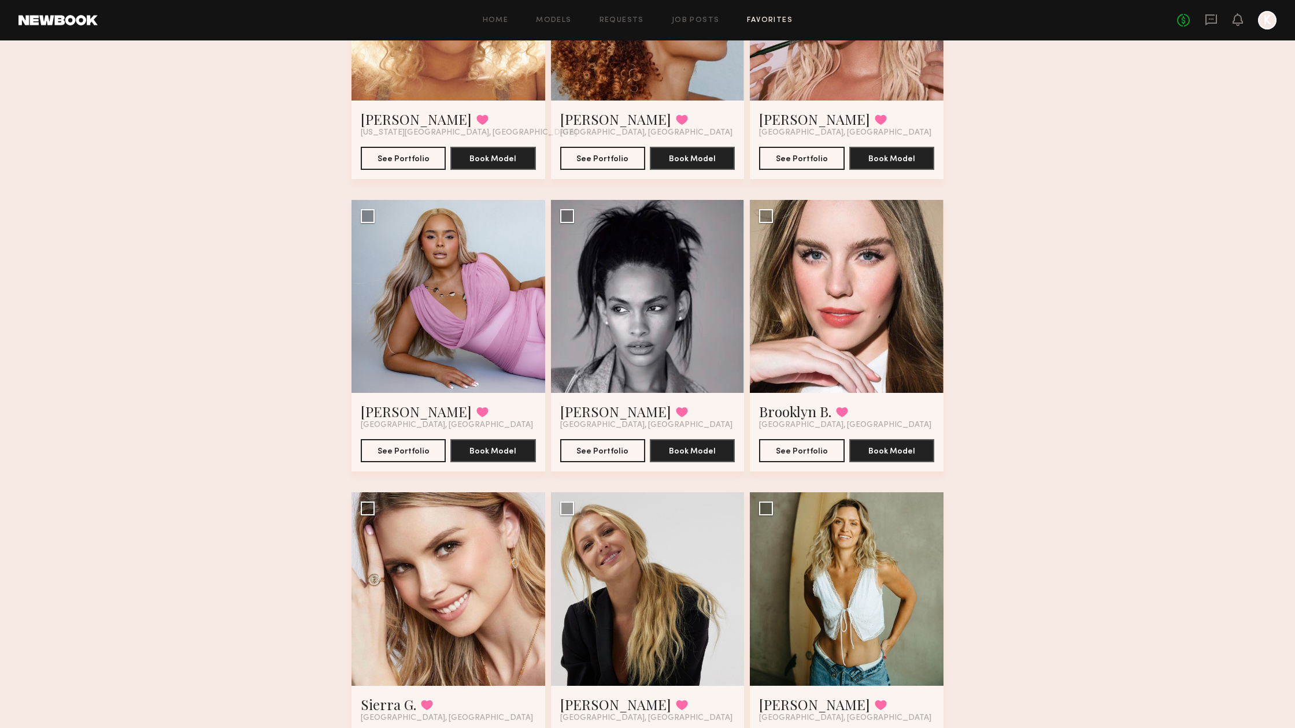
scroll to position [1202, 0]
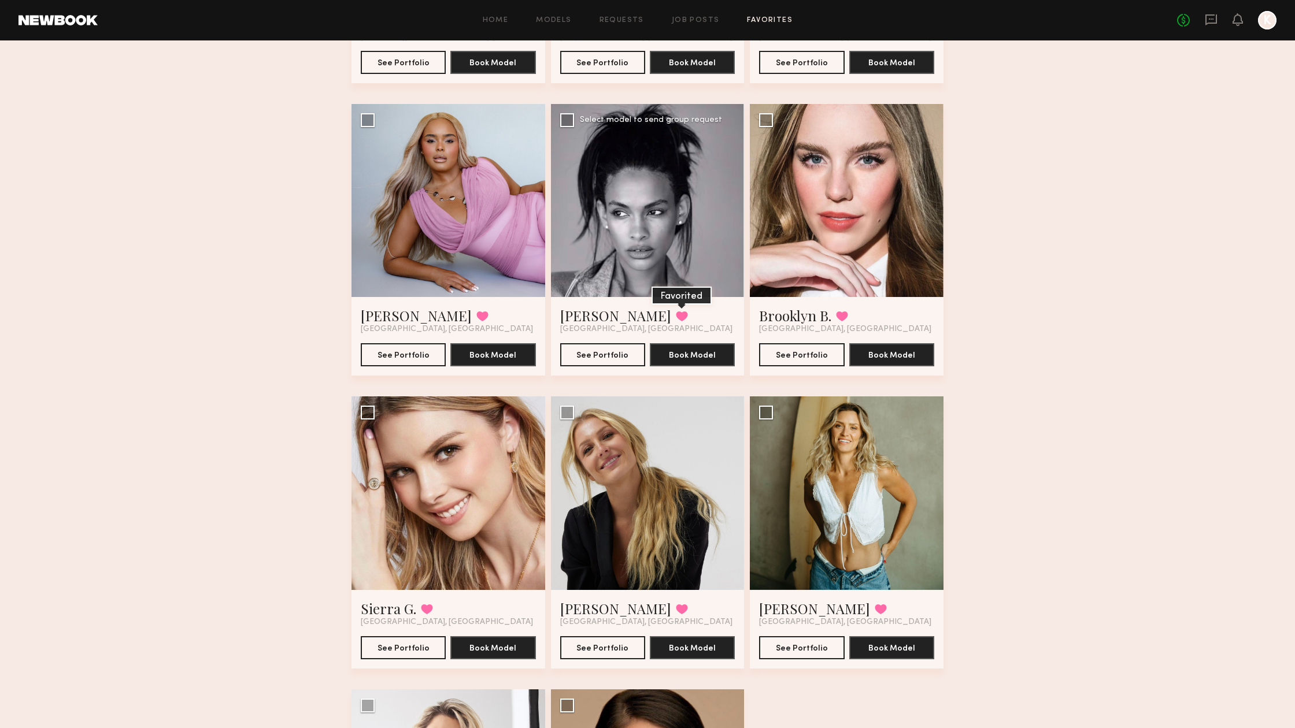
click at [676, 317] on button at bounding box center [682, 316] width 12 height 10
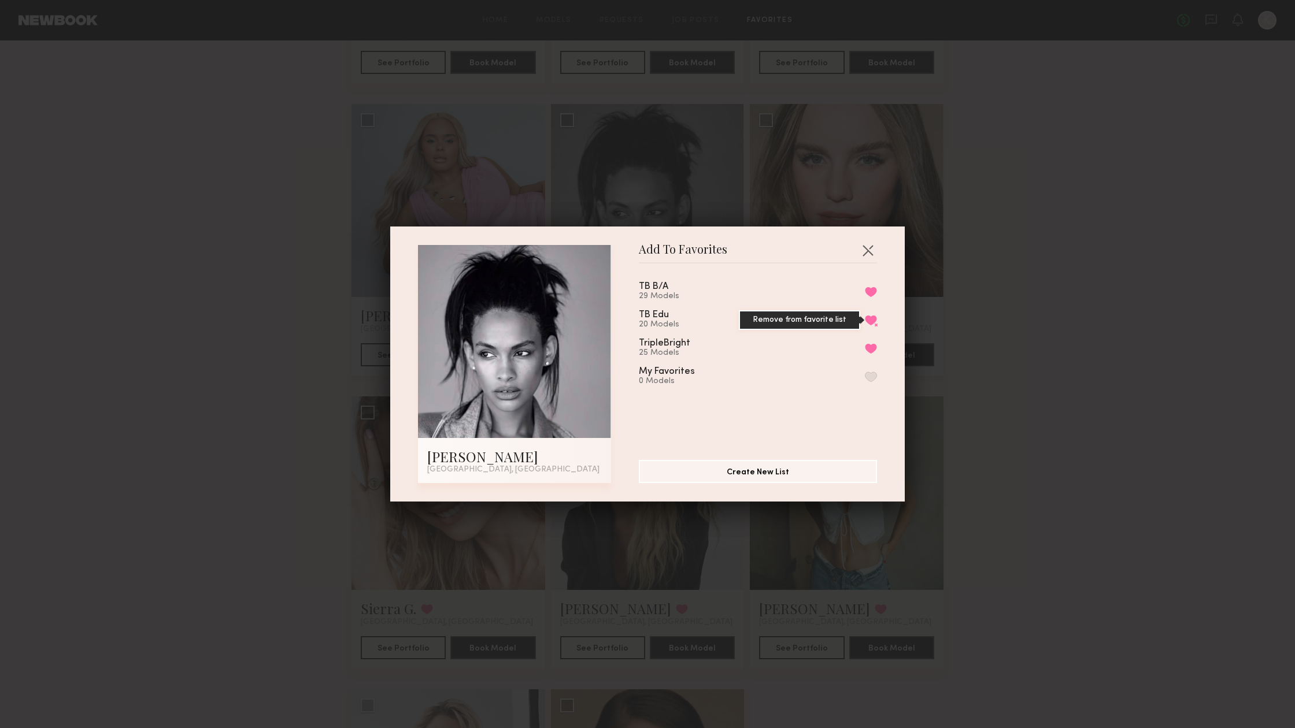
click at [874, 320] on button "Remove from favorite list" at bounding box center [871, 320] width 12 height 10
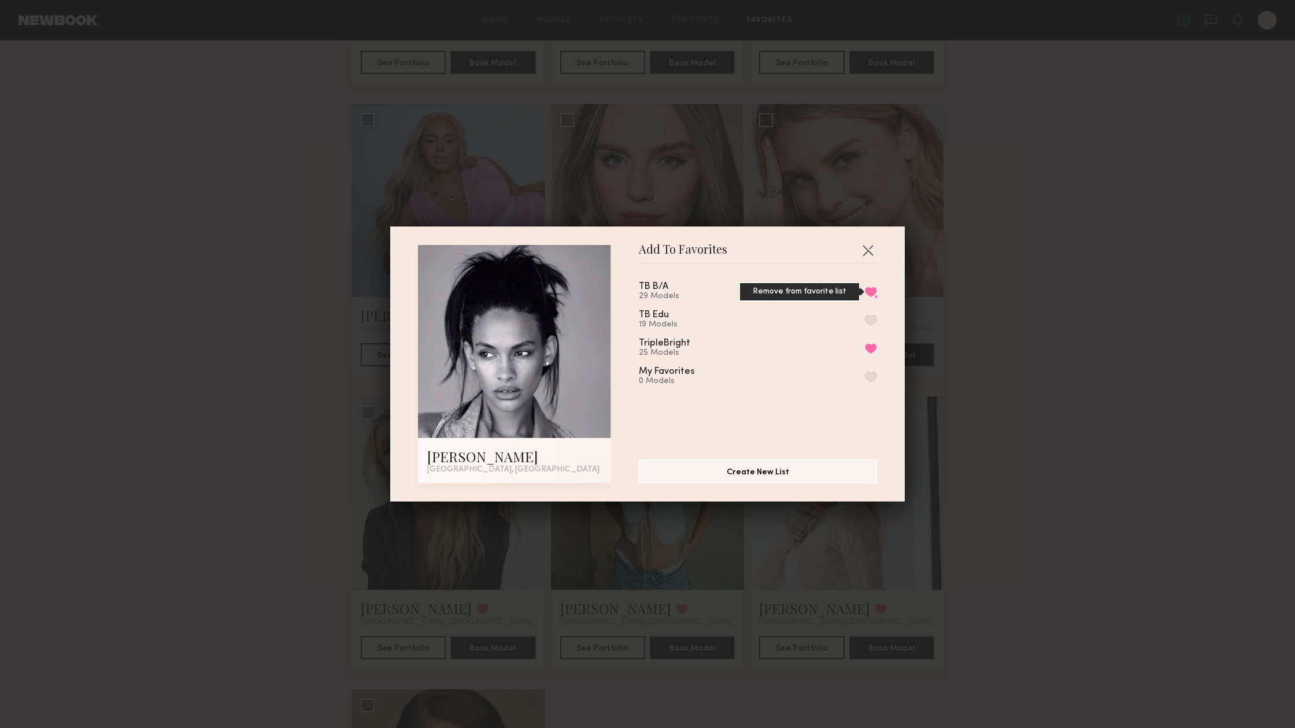
click at [872, 297] on button "Remove from favorite list" at bounding box center [871, 292] width 12 height 10
click at [867, 350] on button "Remove from favorite list" at bounding box center [871, 348] width 12 height 10
click at [864, 251] on button "button" at bounding box center [867, 250] width 18 height 18
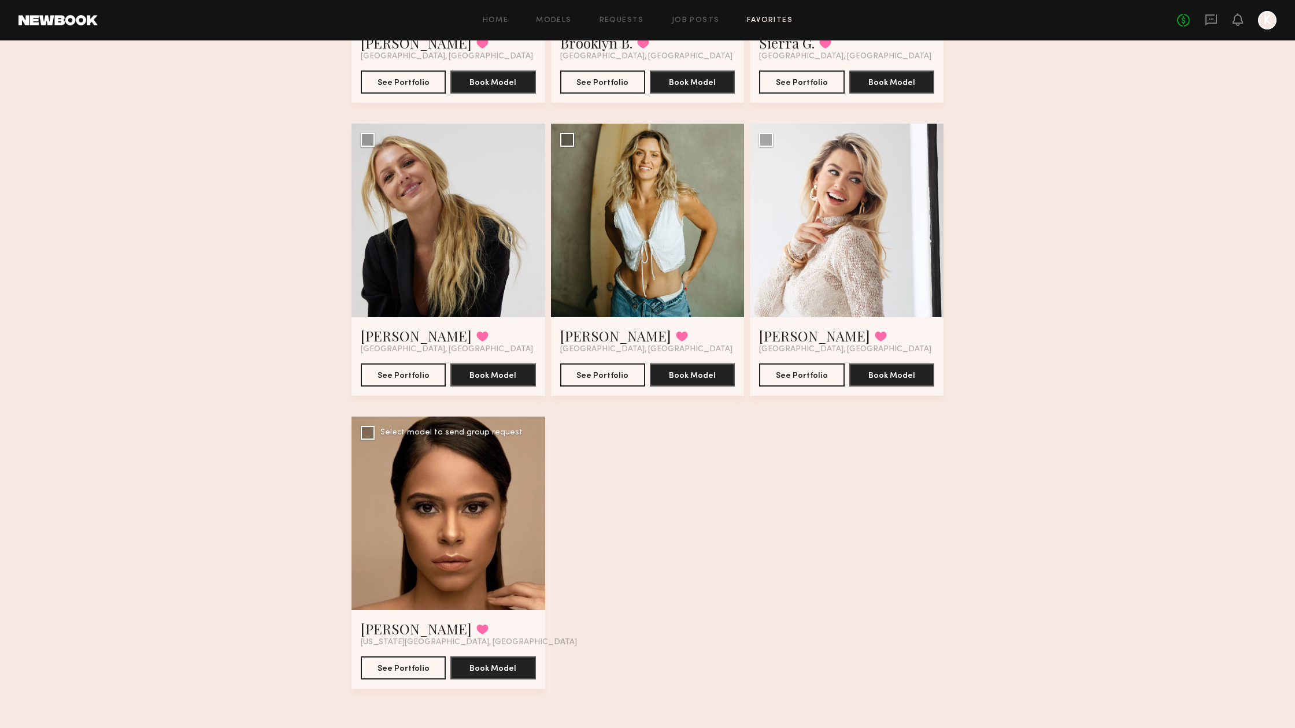
scroll to position [1475, 0]
click at [476, 629] on button at bounding box center [482, 629] width 12 height 10
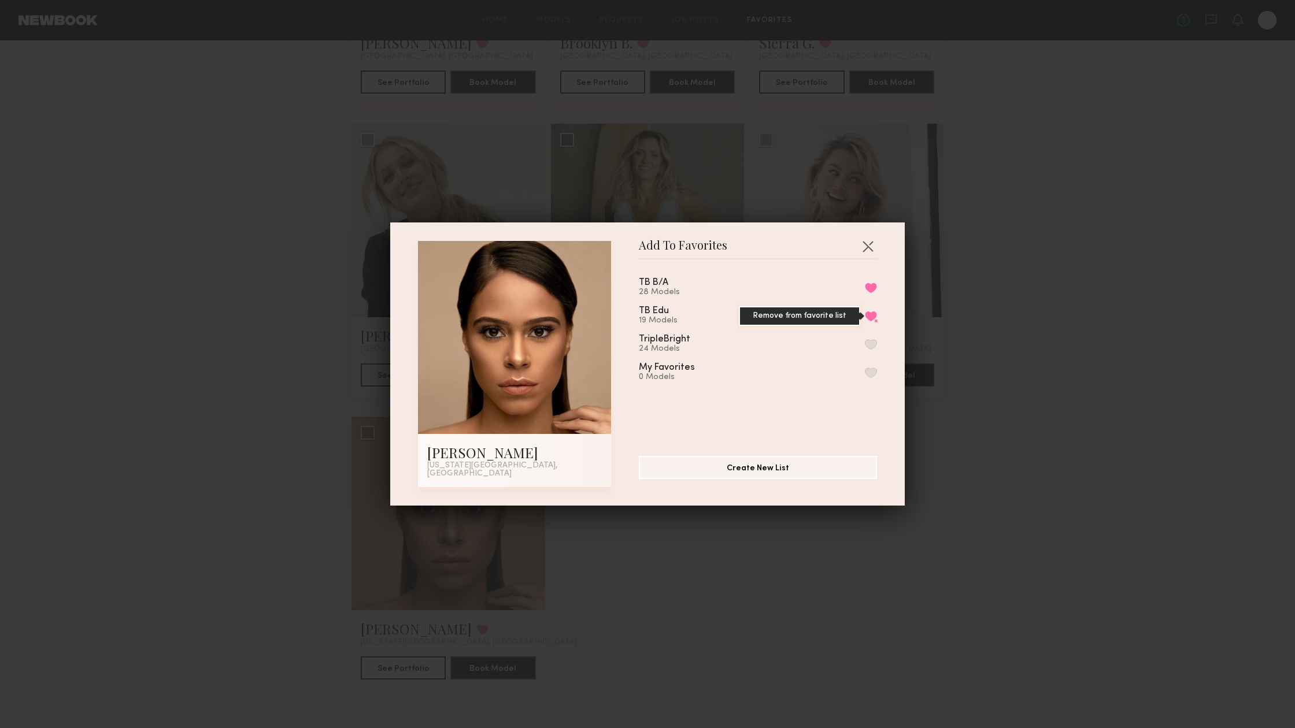
click at [871, 321] on button "Remove from favorite list" at bounding box center [871, 316] width 12 height 10
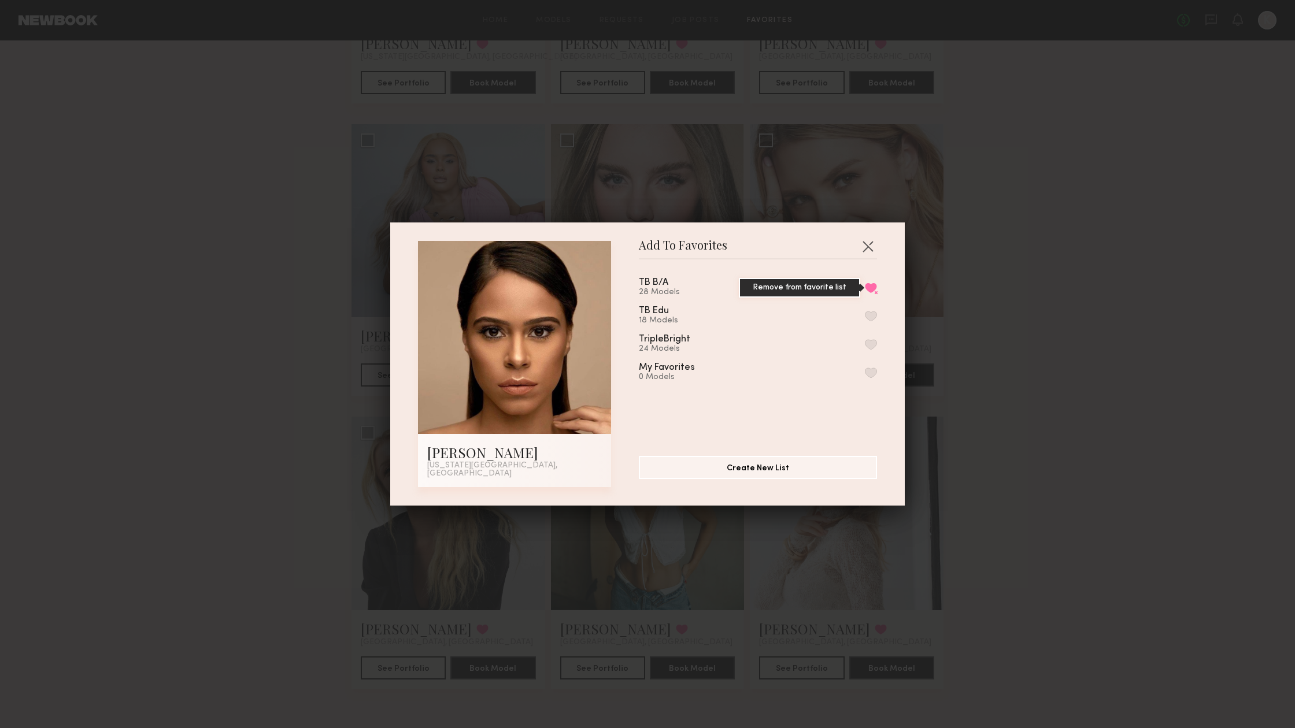
click at [871, 291] on button "Remove from favorite list" at bounding box center [871, 288] width 12 height 10
click at [871, 243] on button "button" at bounding box center [867, 246] width 18 height 18
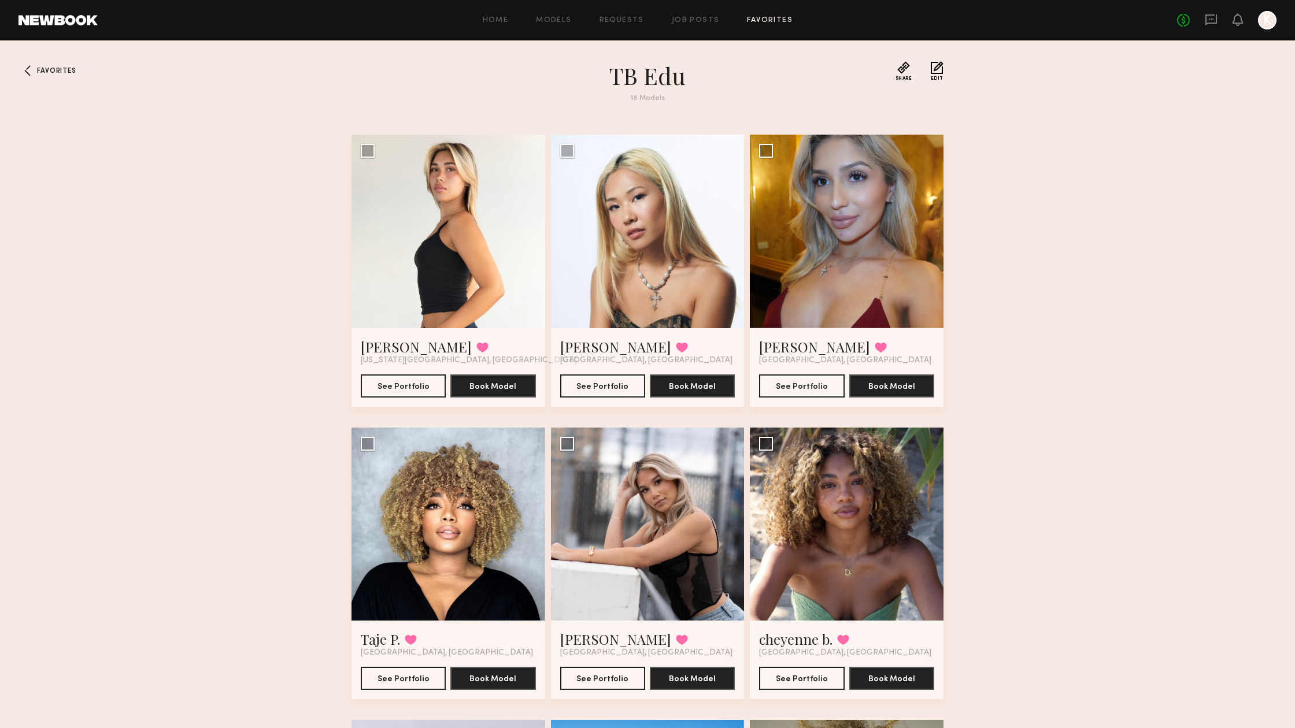
scroll to position [0, 0]
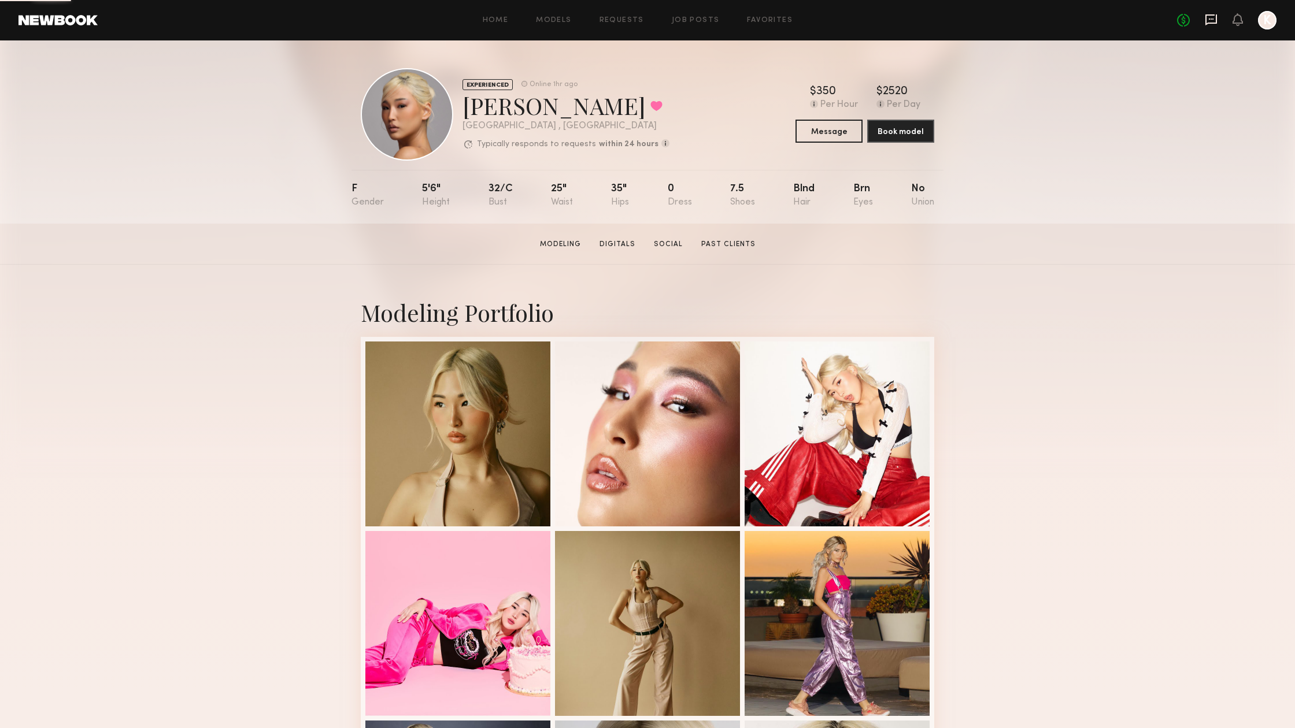
click at [1208, 24] on icon at bounding box center [1211, 19] width 12 height 11
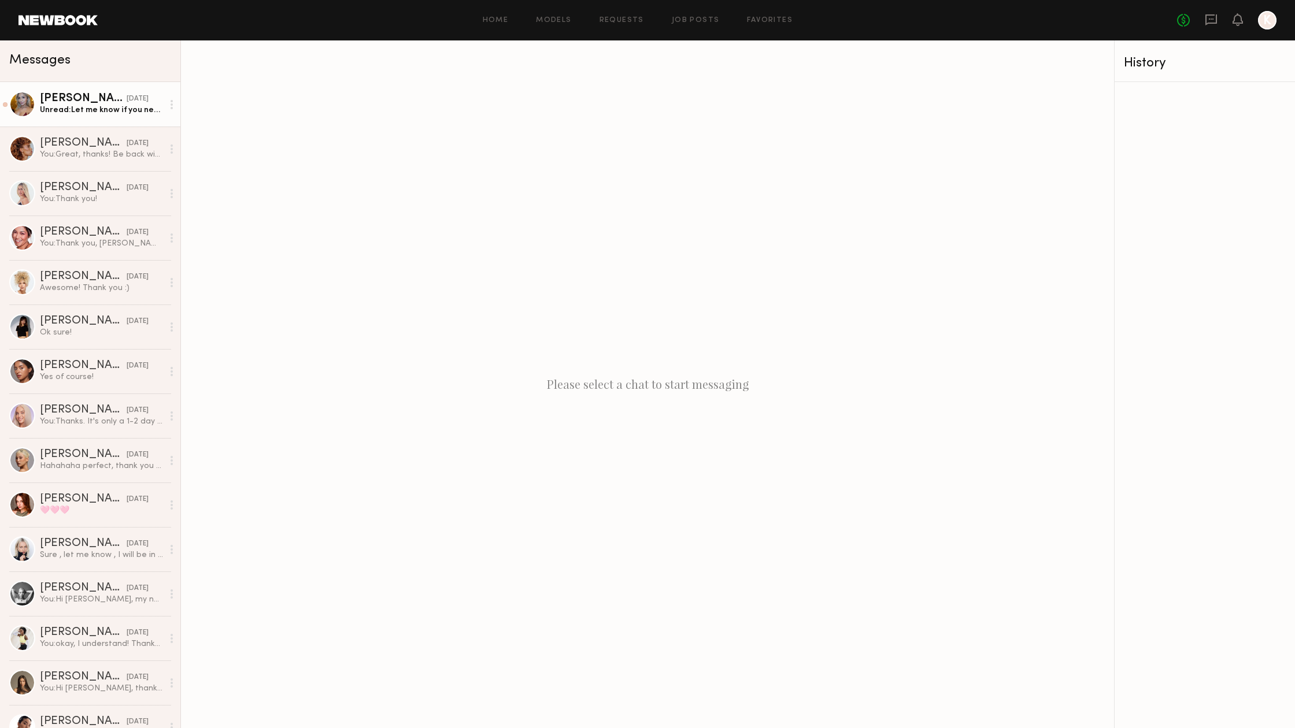
click at [78, 106] on div "Unread: Let me know if you need any more information from me, thank you." at bounding box center [101, 110] width 123 height 11
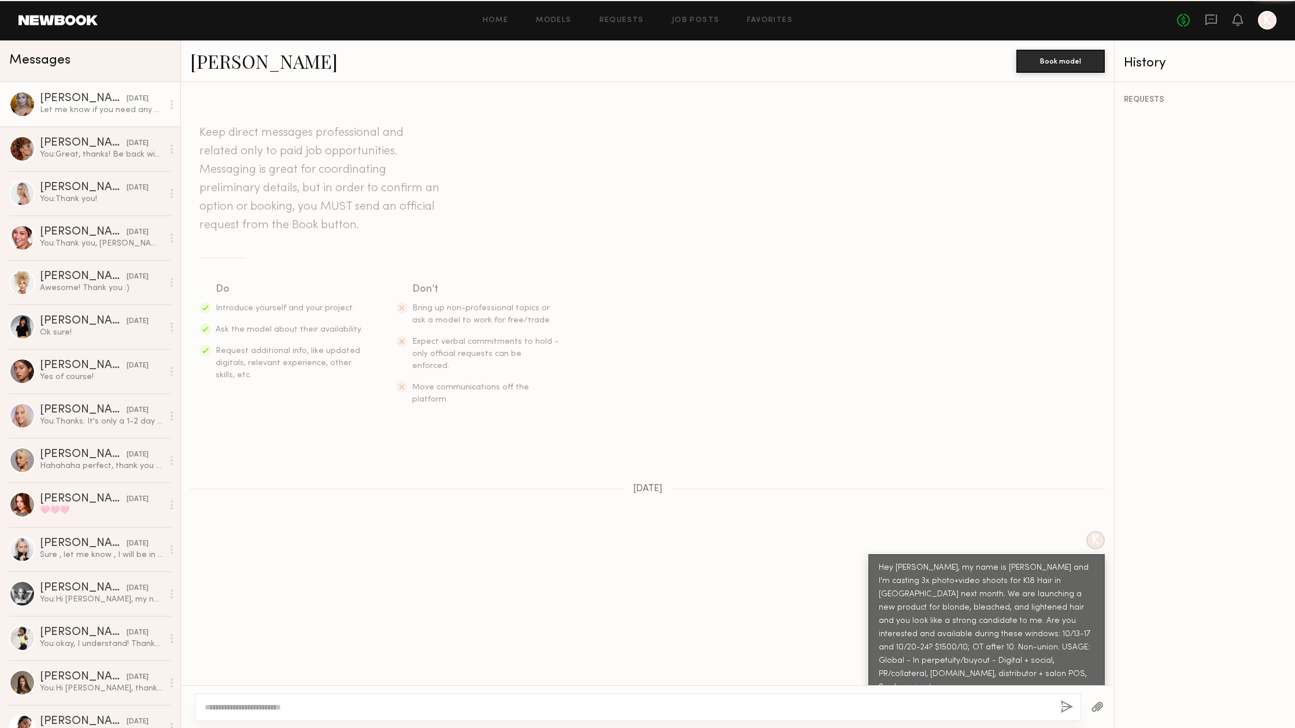
scroll to position [509, 0]
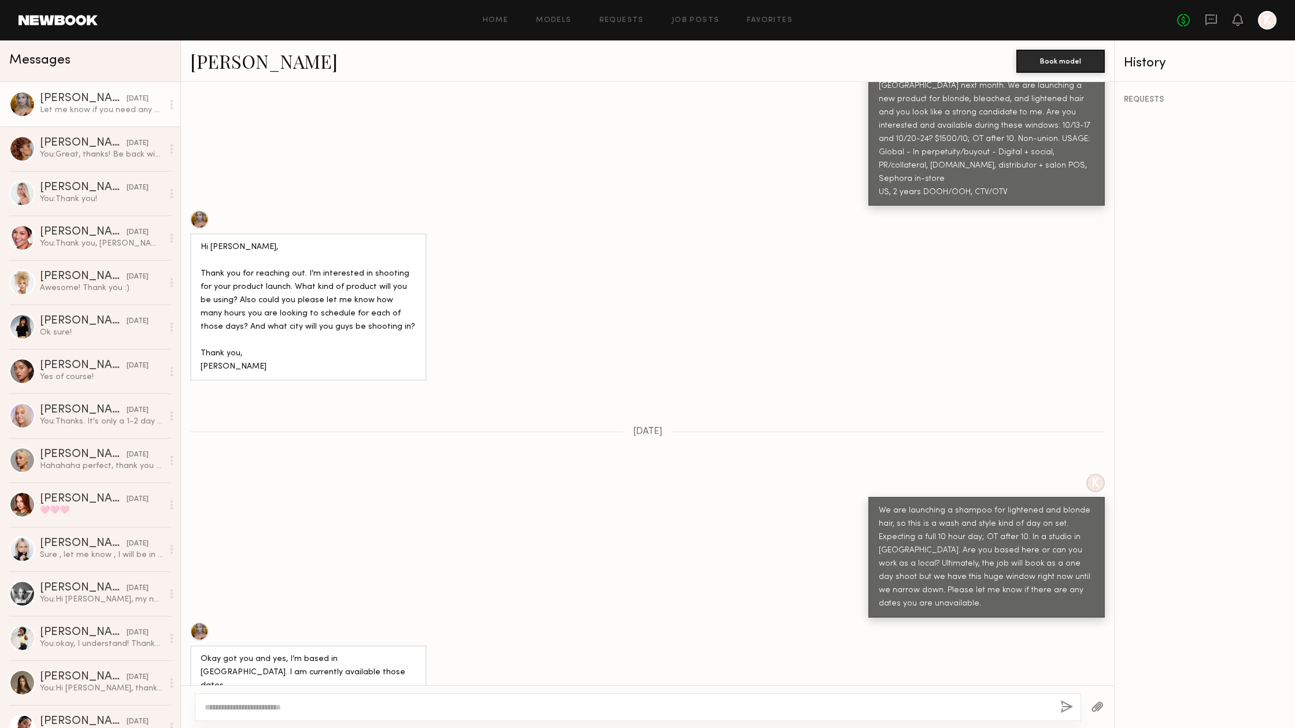
click at [224, 709] on textarea at bounding box center [628, 708] width 846 height 12
type textarea "********"
click at [1063, 708] on button "button" at bounding box center [1066, 708] width 13 height 14
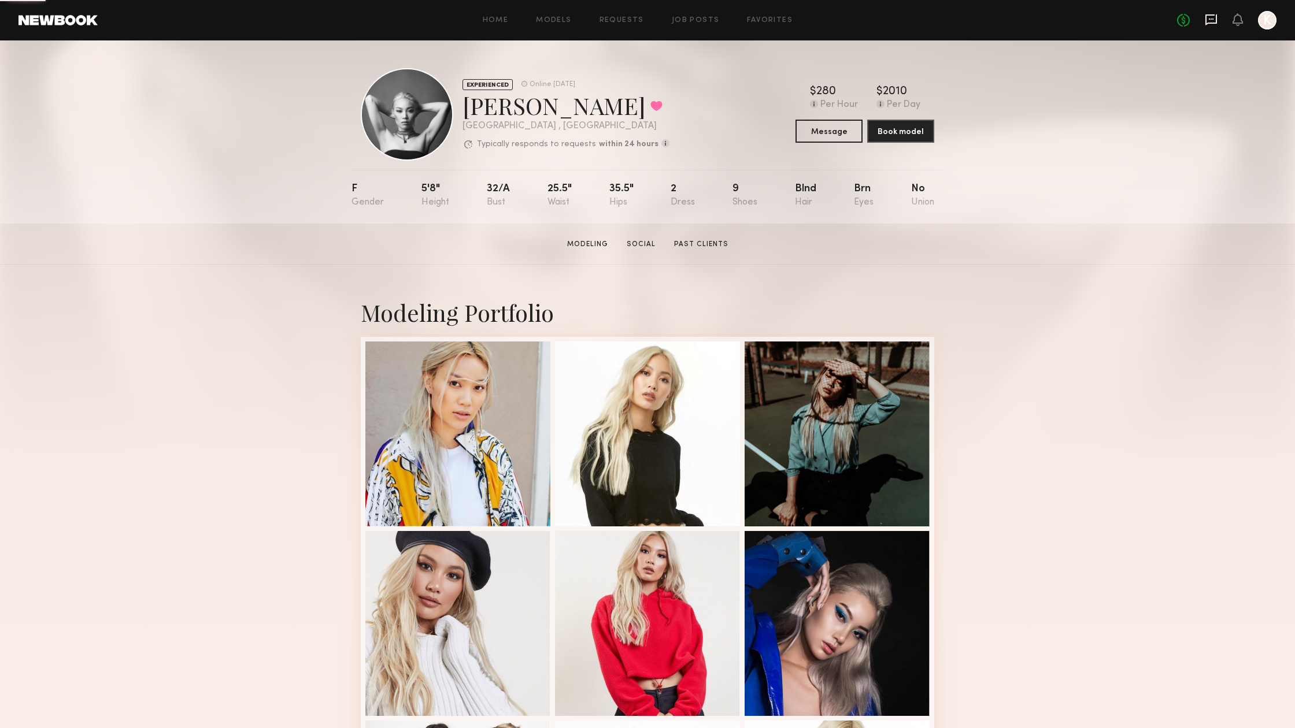
click at [1211, 22] on icon at bounding box center [1211, 19] width 12 height 11
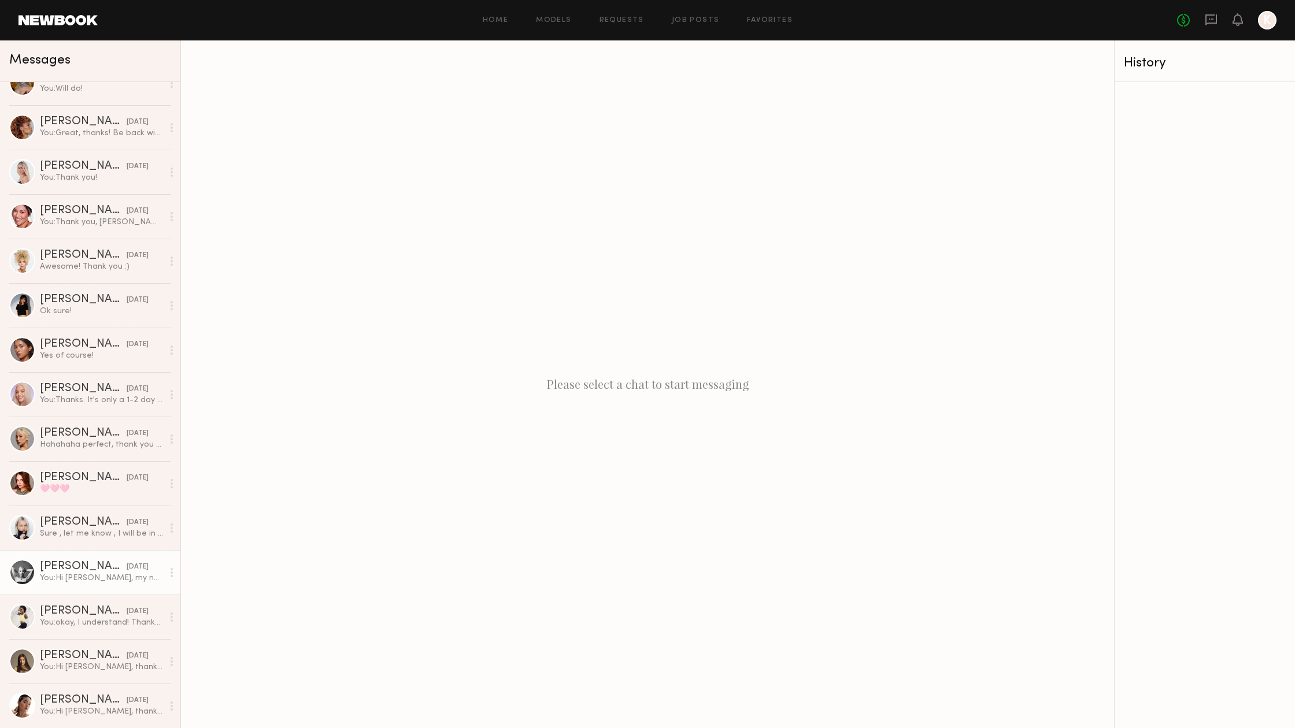
scroll to position [21, 0]
click at [95, 562] on div "[PERSON_NAME]" at bounding box center [83, 567] width 87 height 12
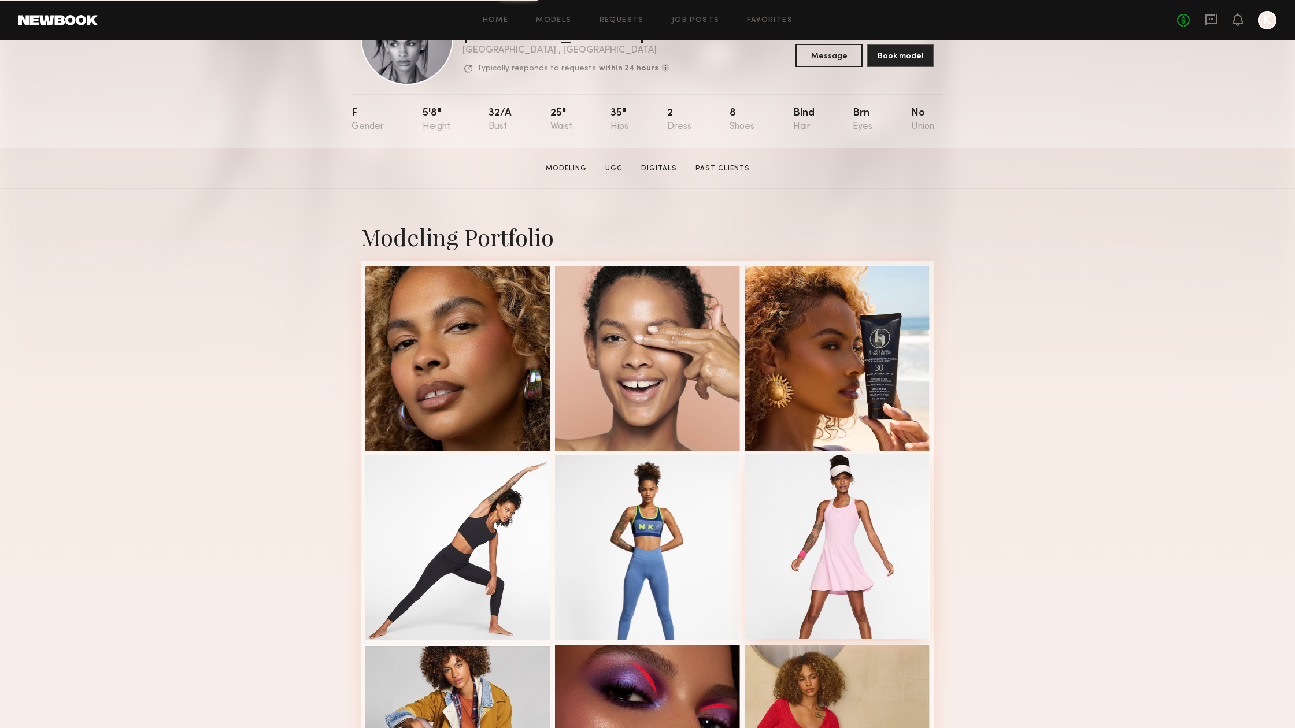
scroll to position [32, 0]
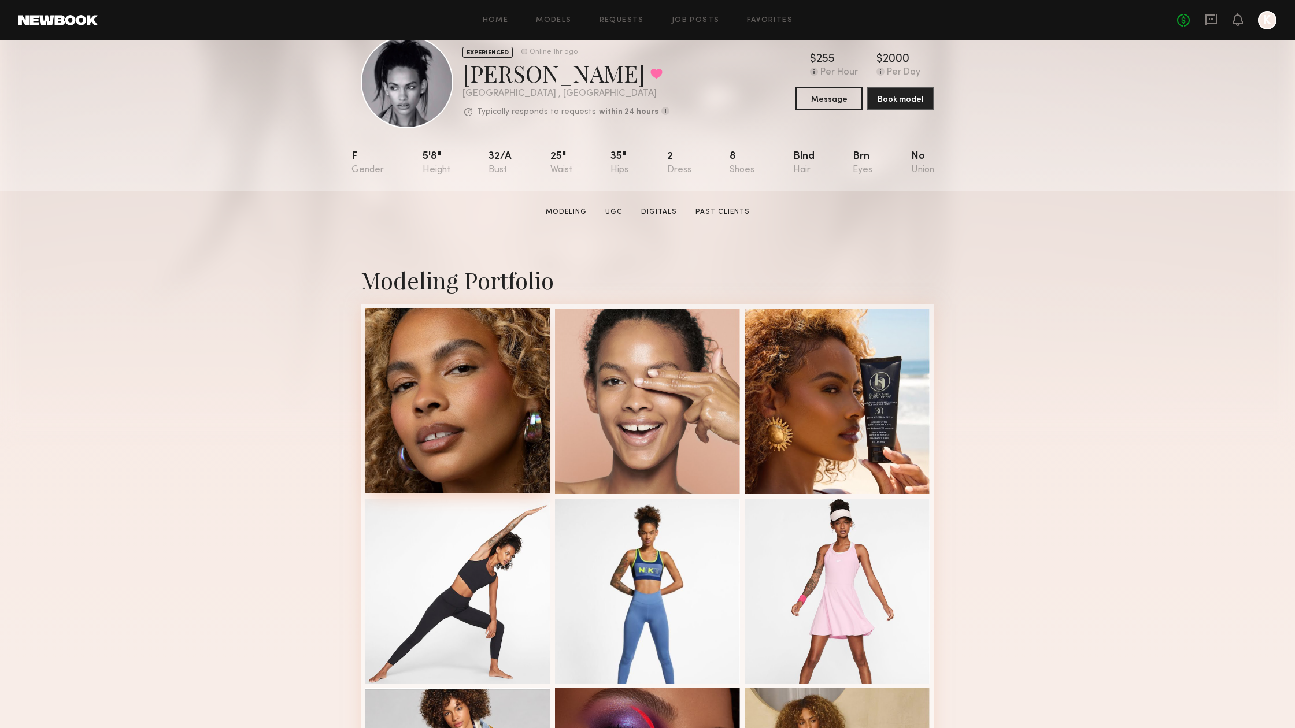
click at [424, 444] on div at bounding box center [457, 400] width 185 height 185
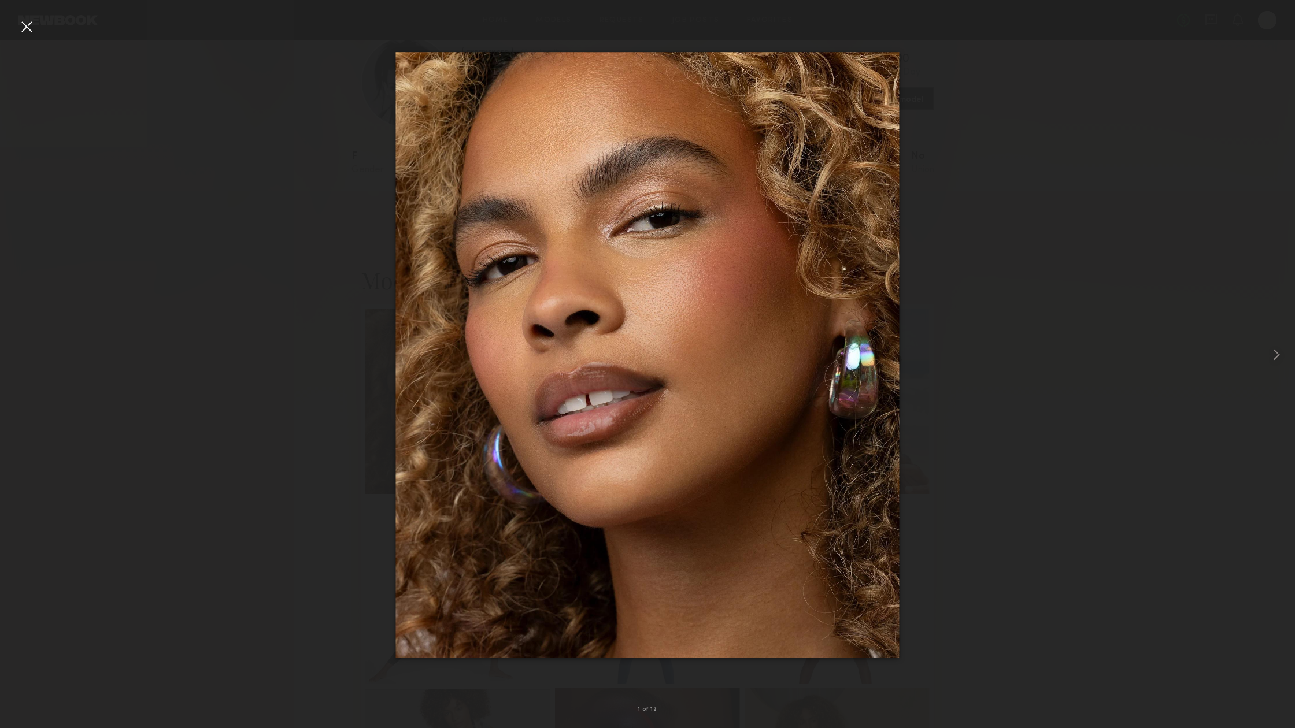
click at [32, 23] on div at bounding box center [26, 26] width 18 height 18
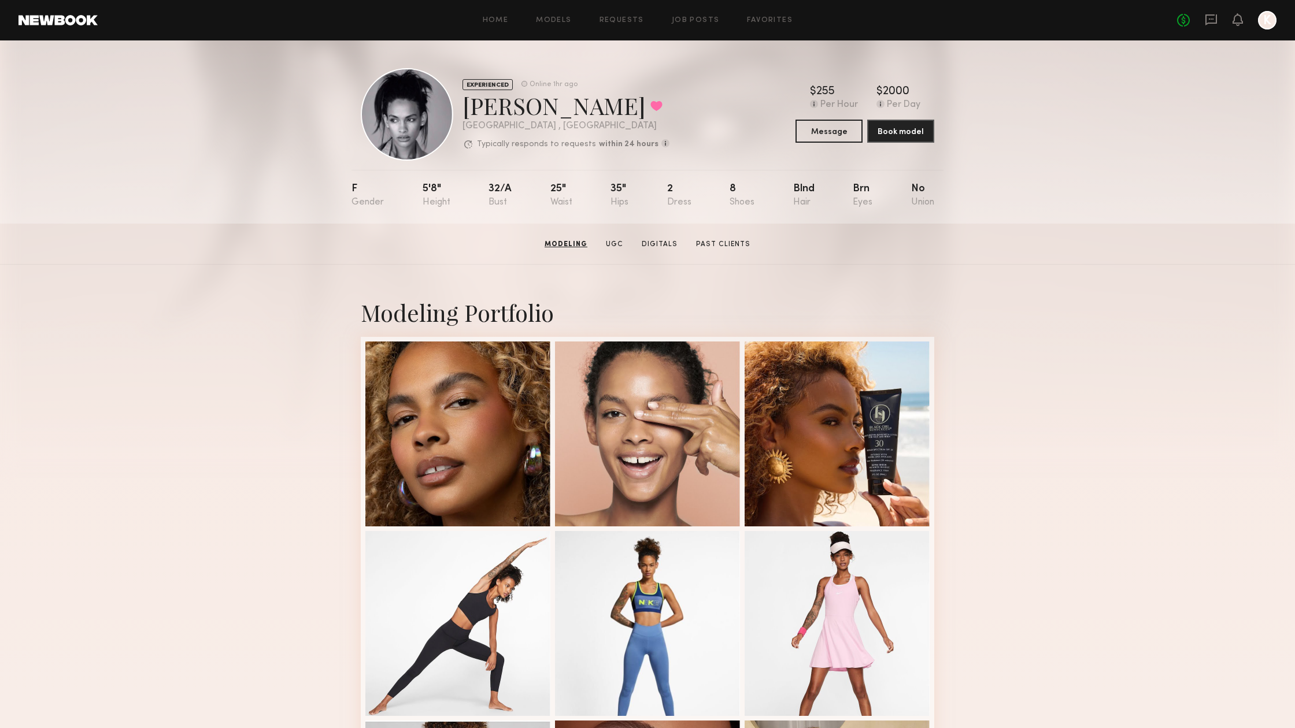
scroll to position [0, 0]
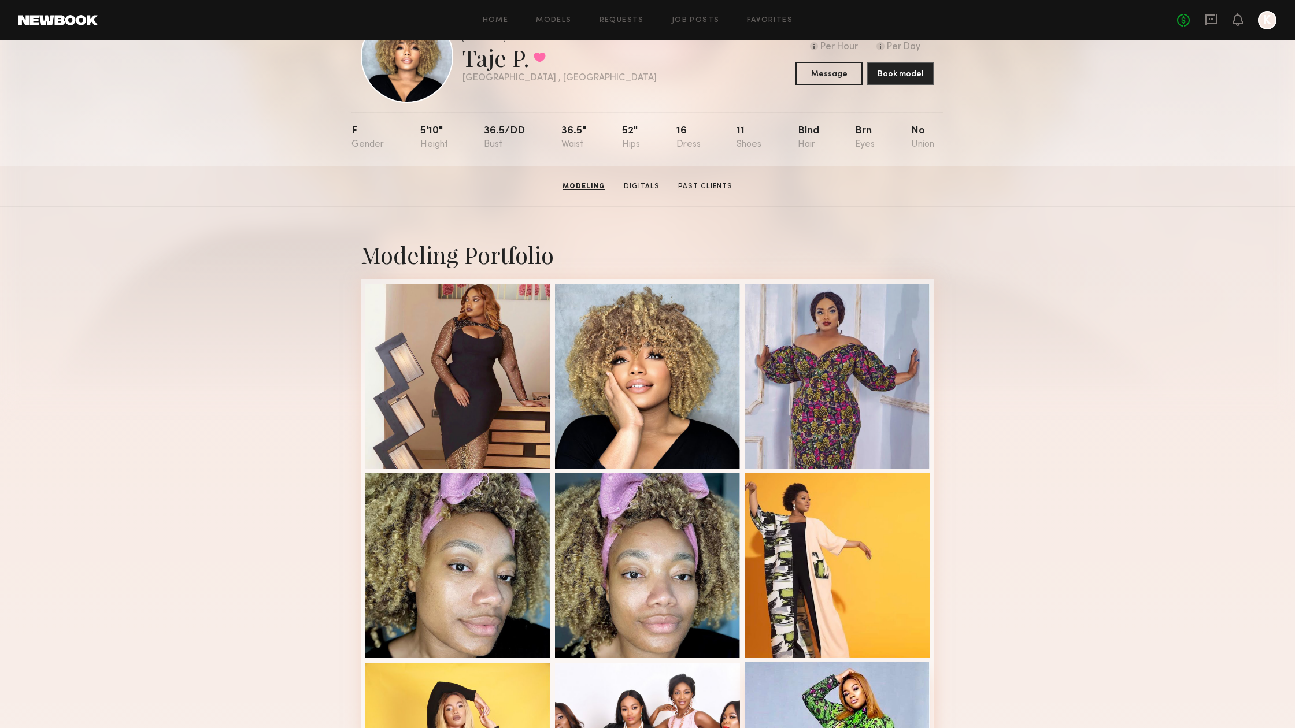
scroll to position [57, 0]
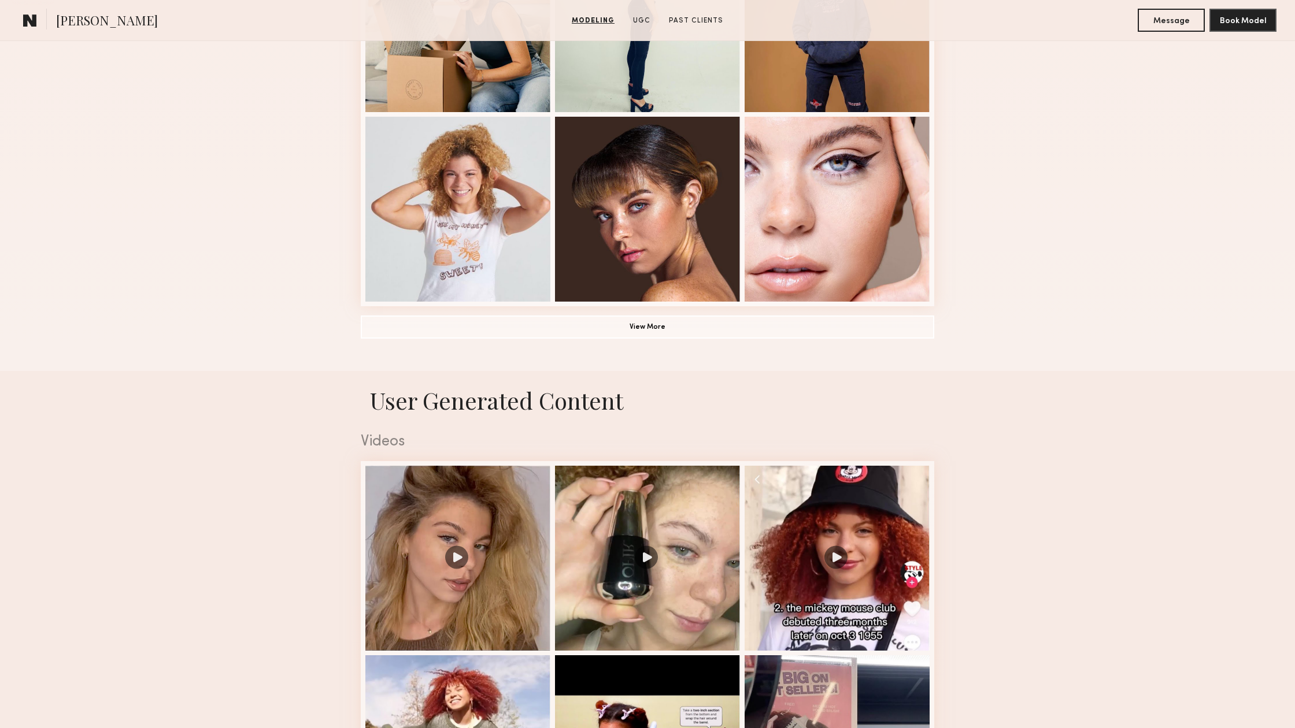
scroll to position [781, 0]
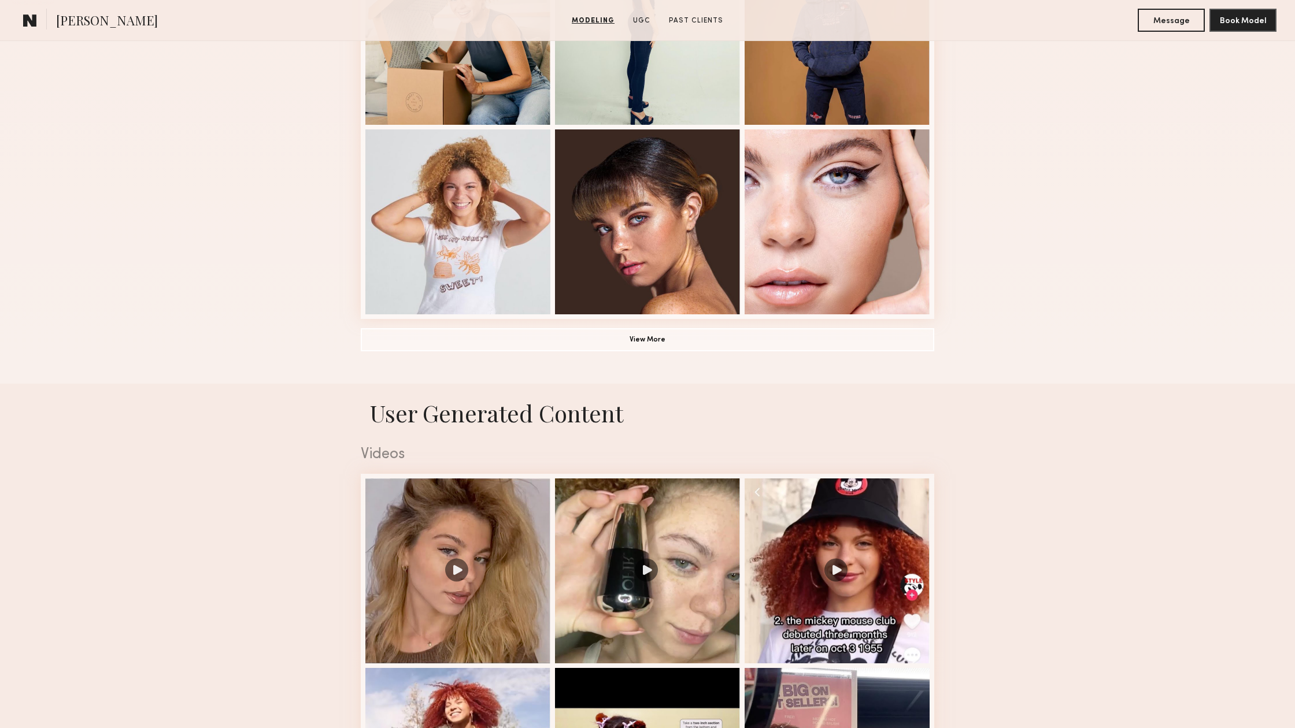
click at [666, 338] on button "View More" at bounding box center [647, 339] width 573 height 23
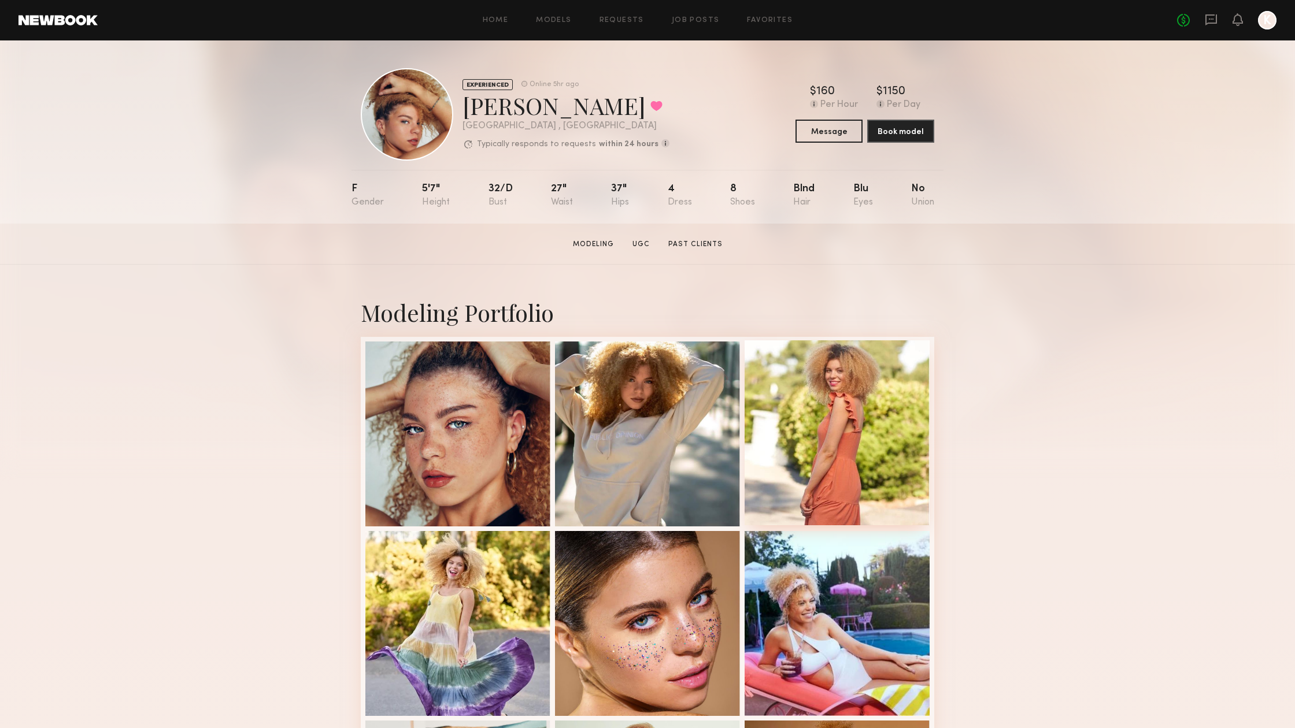
scroll to position [0, 0]
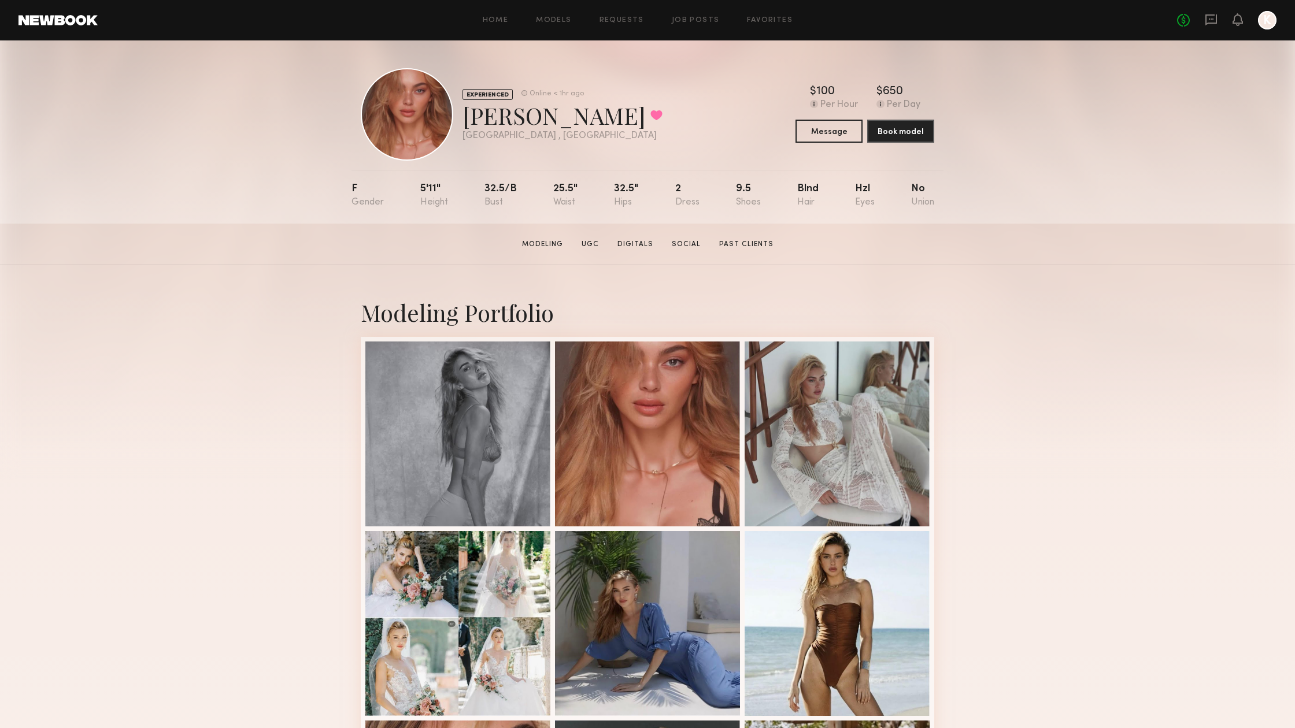
click at [1220, 20] on div "No fees up to $5,000 K" at bounding box center [1226, 20] width 99 height 18
click at [1198, 19] on div "No fees up to $5,000 K" at bounding box center [1226, 20] width 99 height 18
click at [1208, 19] on icon at bounding box center [1211, 19] width 13 height 13
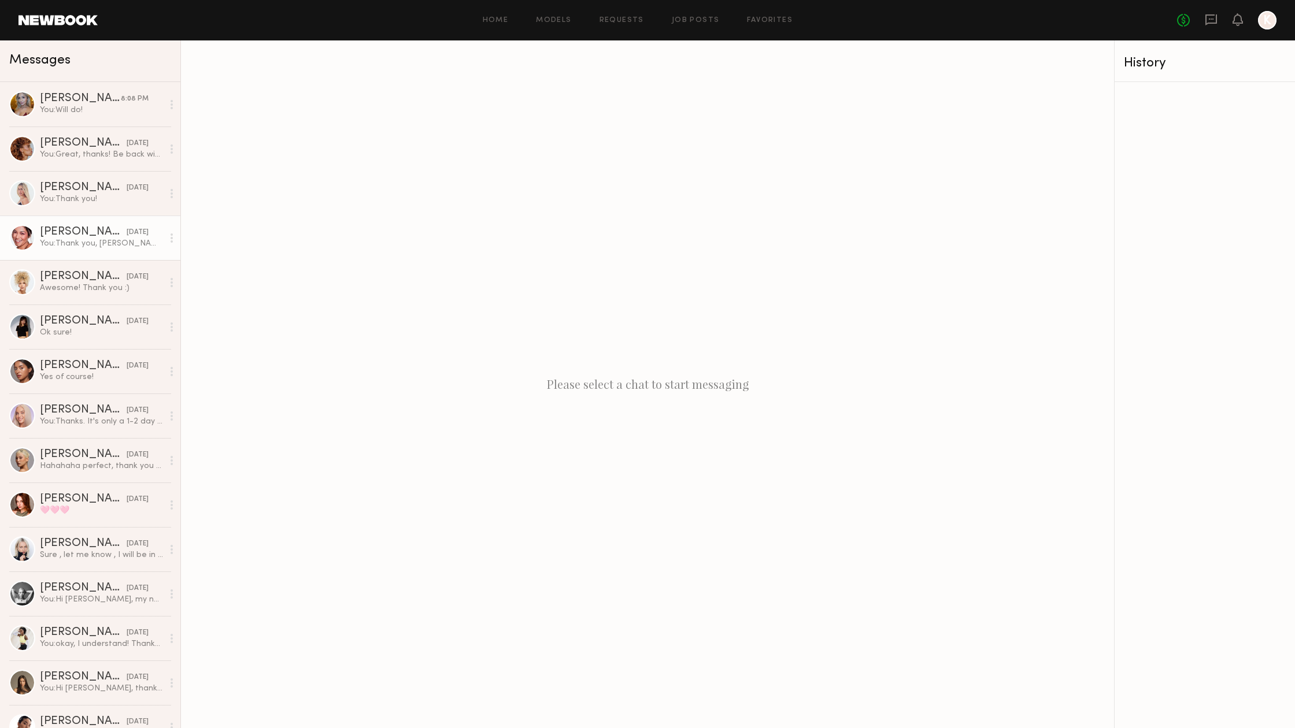
click at [90, 234] on div "Alexa C." at bounding box center [83, 233] width 87 height 12
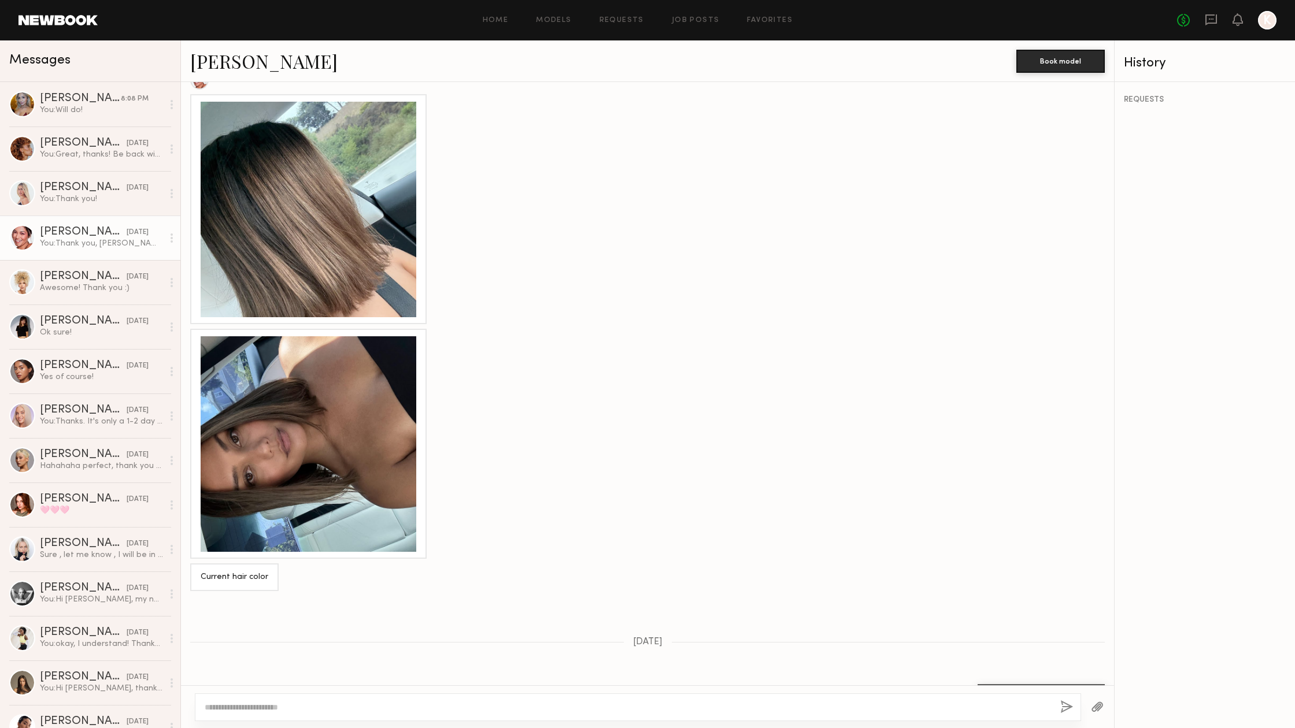
scroll to position [527, 0]
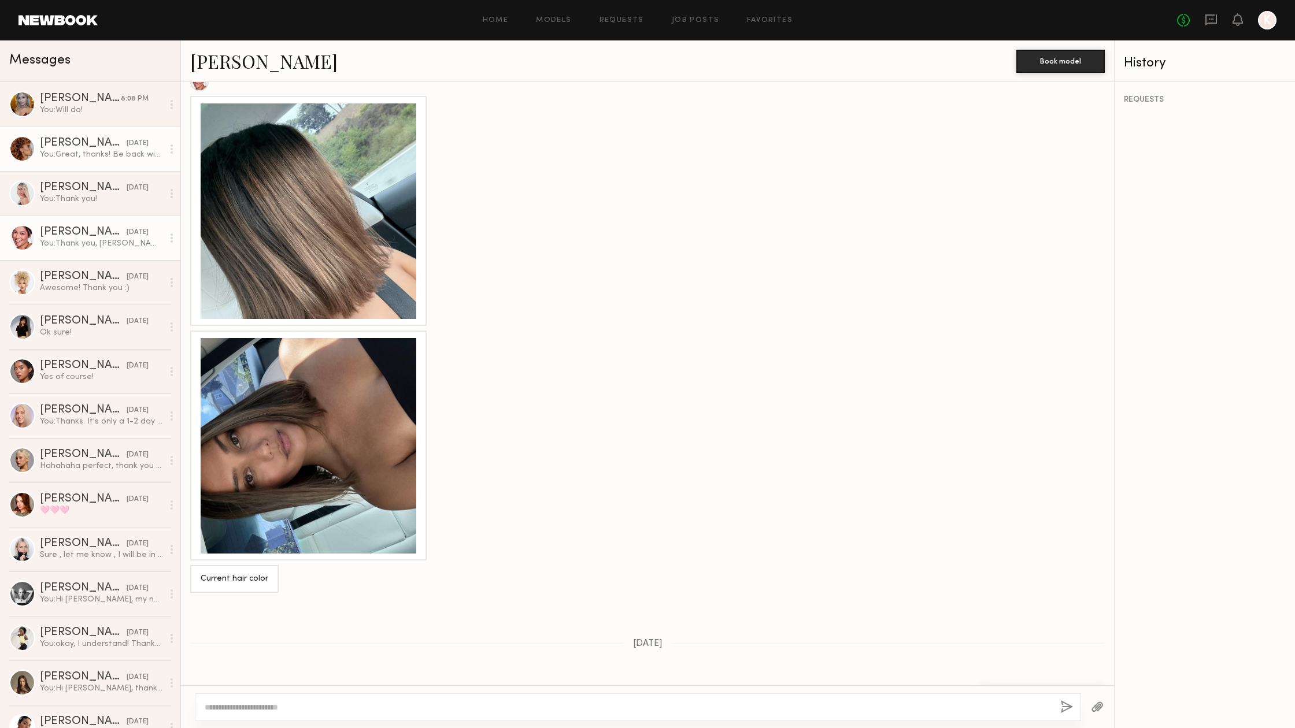
click at [41, 140] on div "Cristina M." at bounding box center [83, 144] width 87 height 12
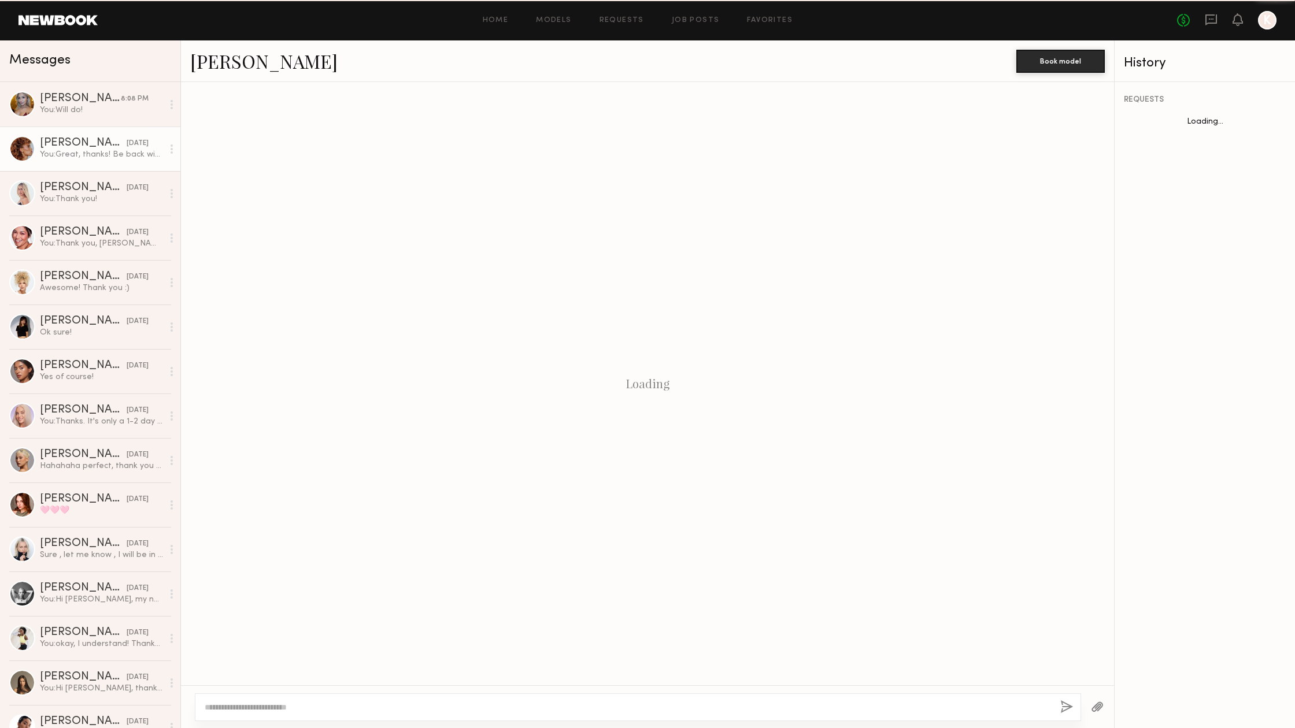
scroll to position [221, 0]
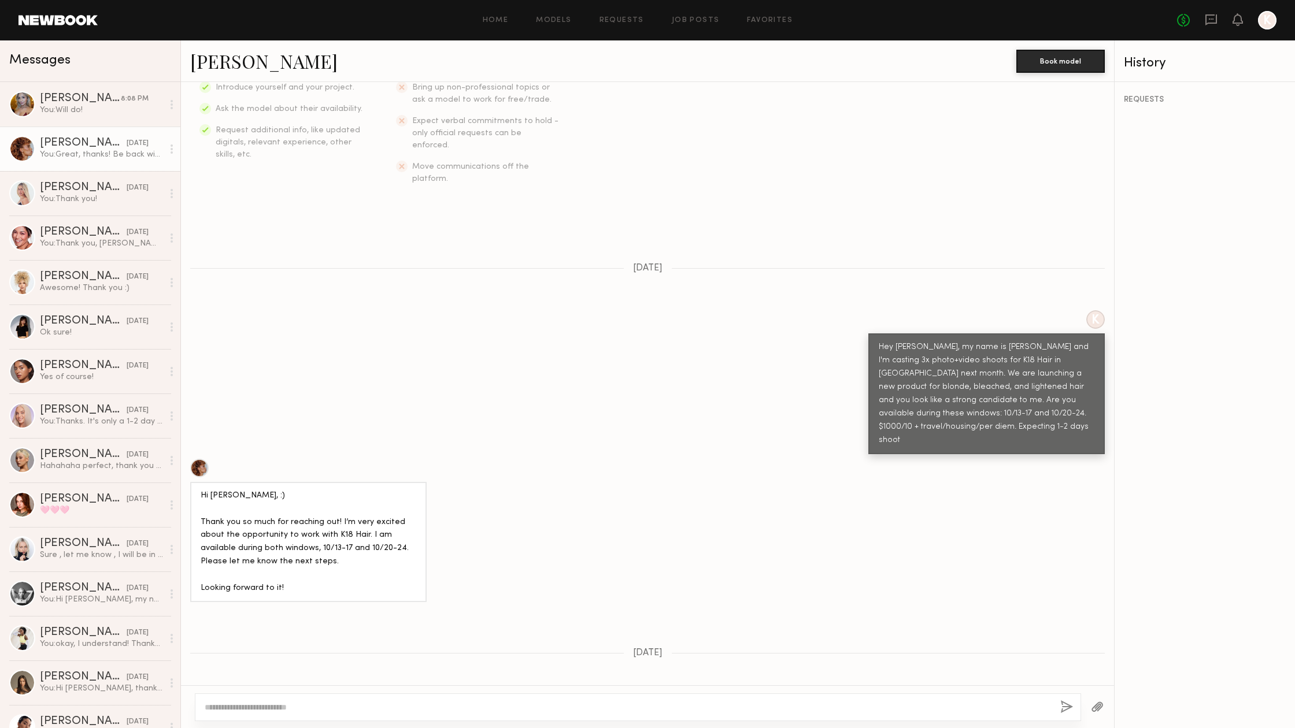
click at [243, 55] on link "Cristina M." at bounding box center [263, 61] width 147 height 25
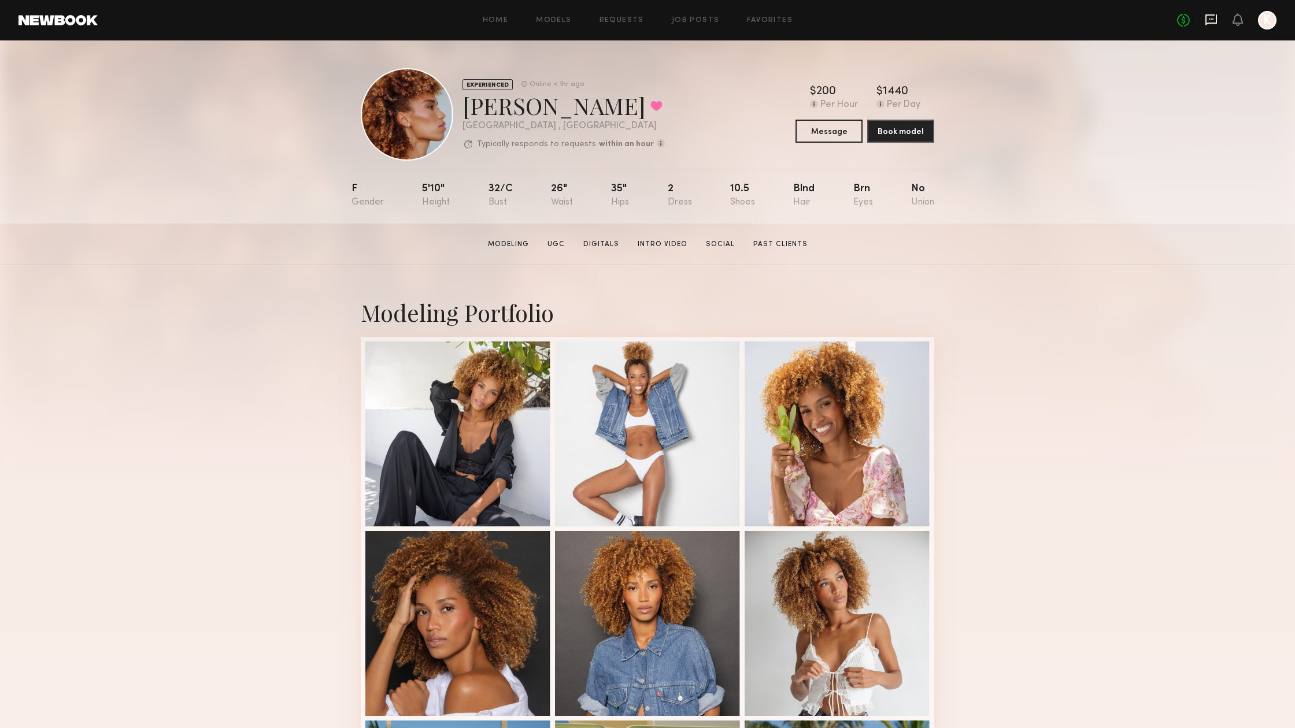
click at [1211, 23] on icon at bounding box center [1211, 19] width 12 height 11
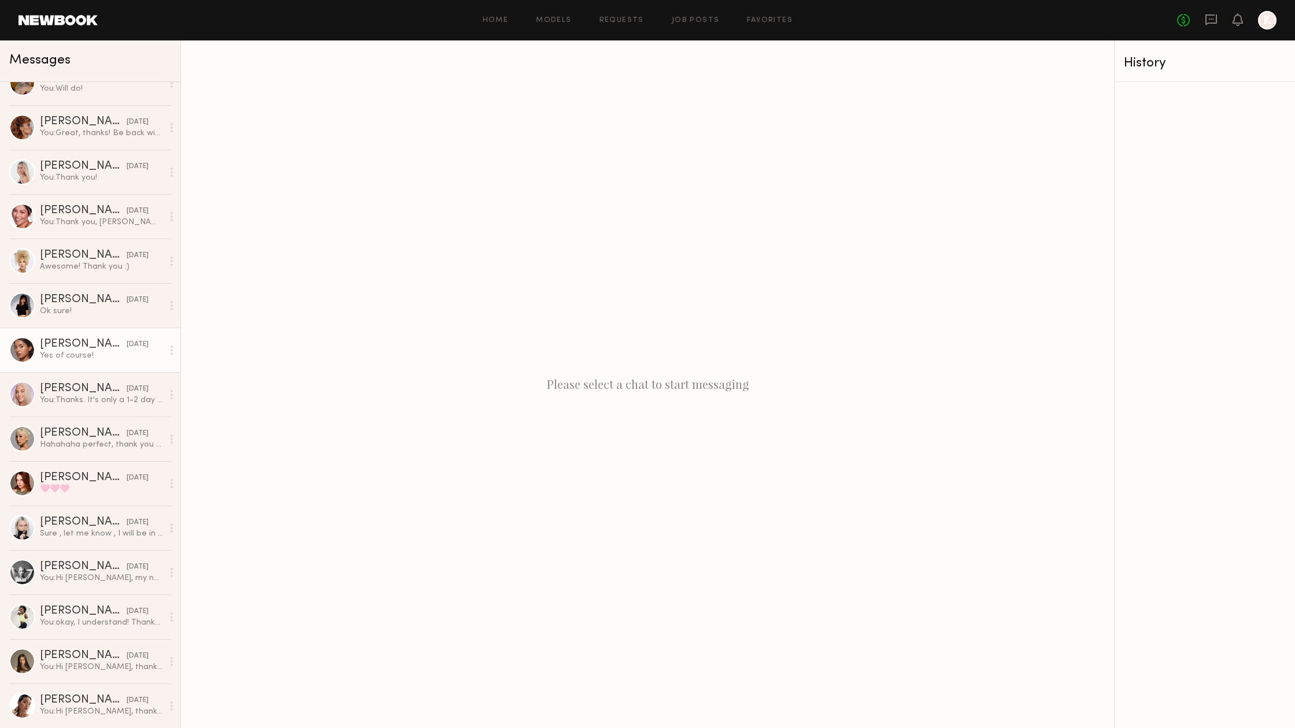
scroll to position [21, 0]
click at [88, 583] on div "You: Hi [PERSON_NAME], my name is [PERSON_NAME] and I'm casting a commercial fo…" at bounding box center [101, 578] width 123 height 11
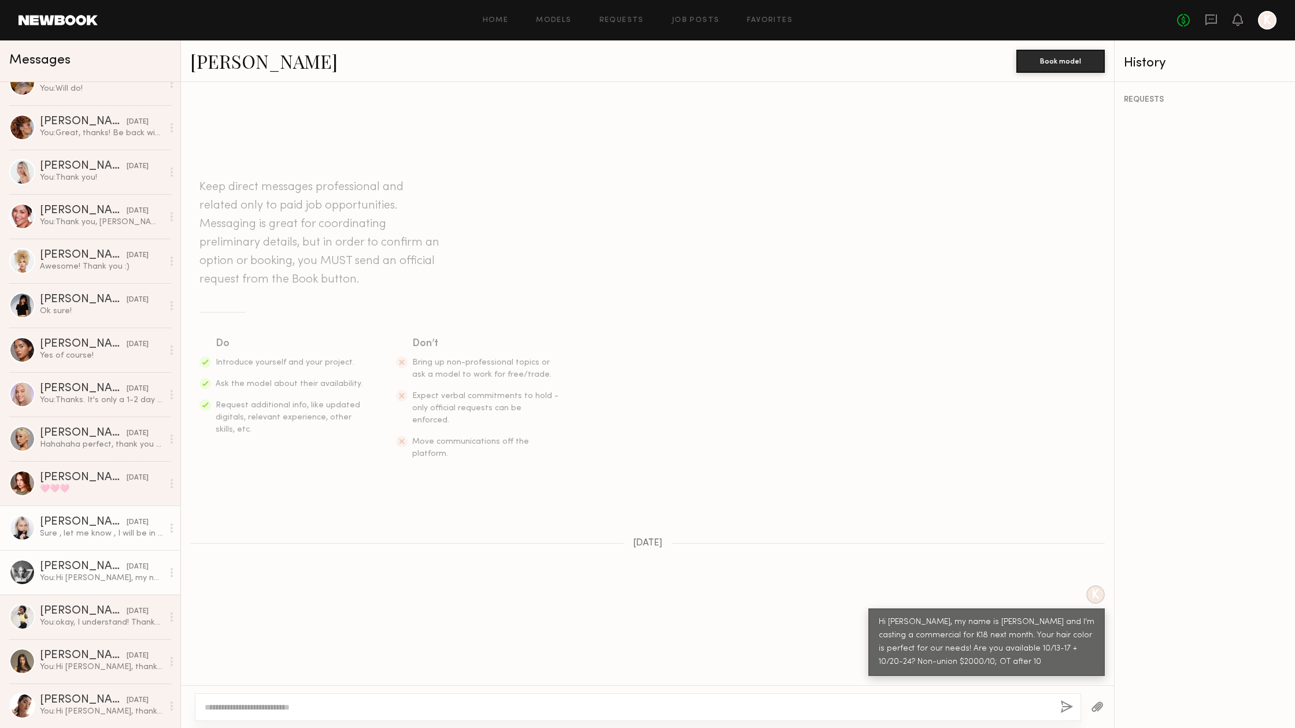
click at [51, 535] on div "Sure , let me know , I will be in [GEOGRAPHIC_DATA] on all those days. Regards …" at bounding box center [101, 533] width 123 height 11
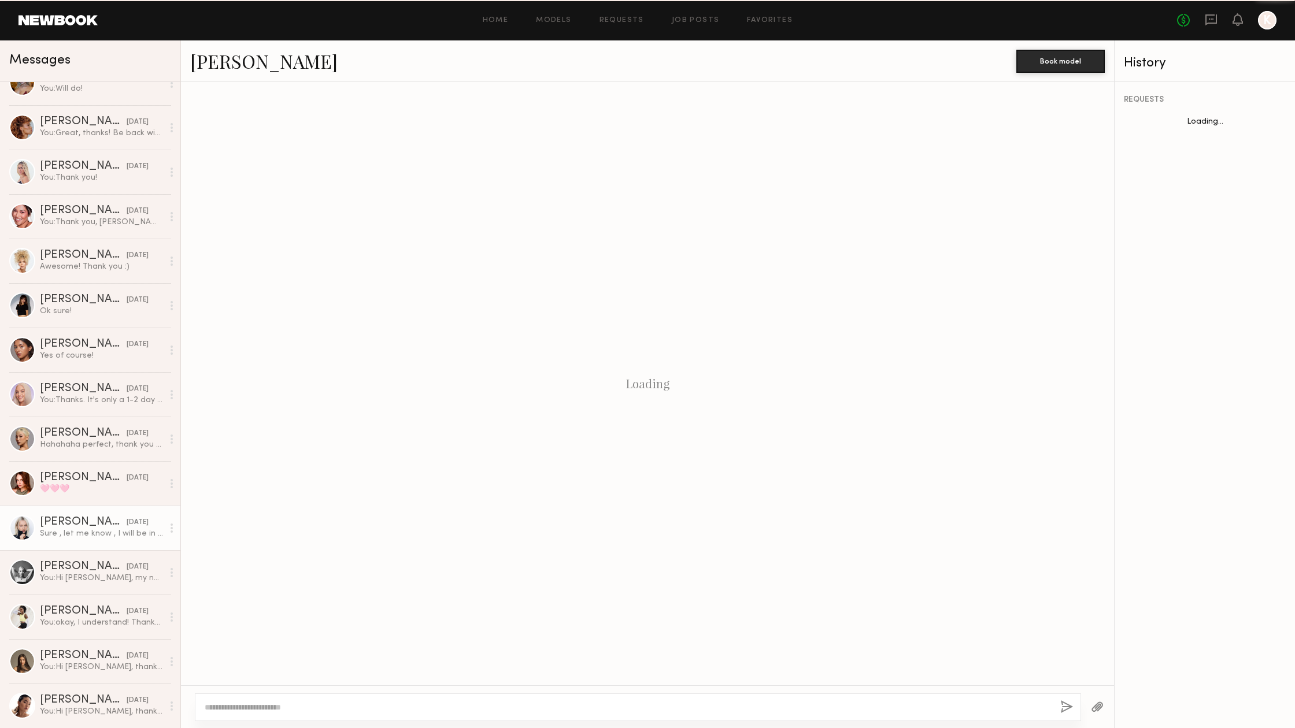
scroll to position [221, 0]
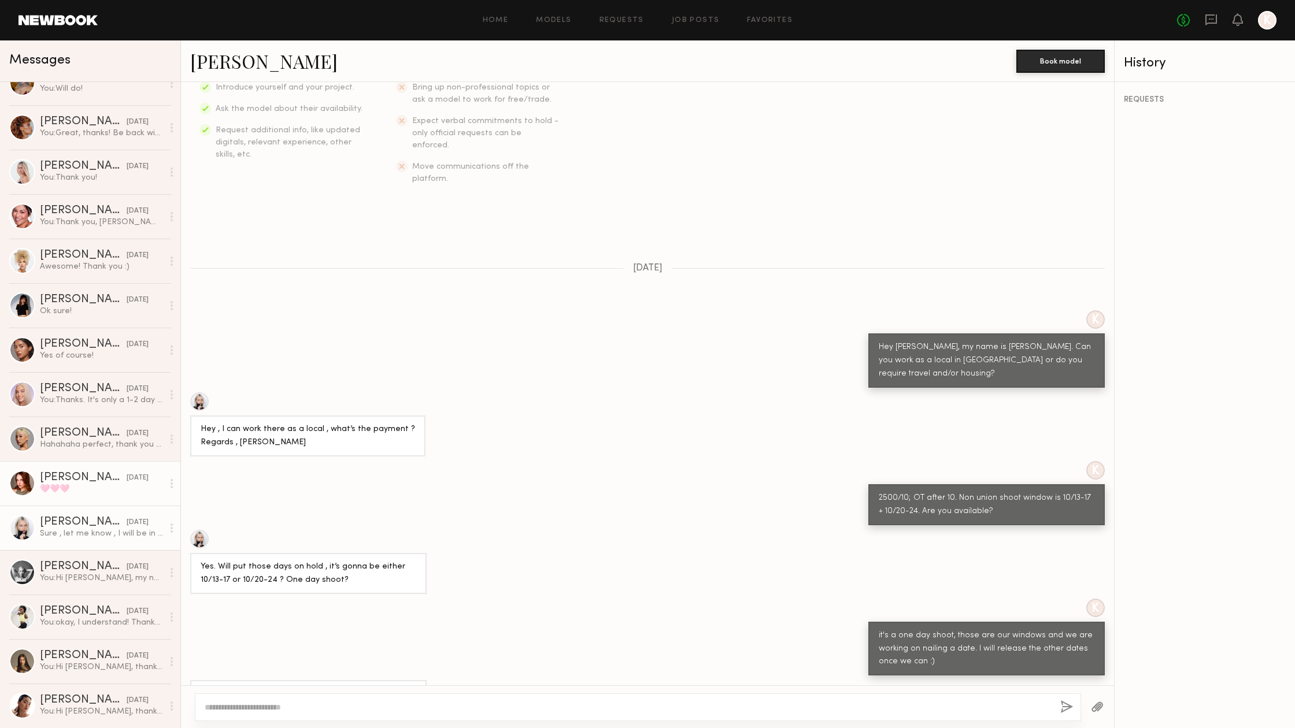
click at [61, 483] on div "[PERSON_NAME]" at bounding box center [83, 478] width 87 height 12
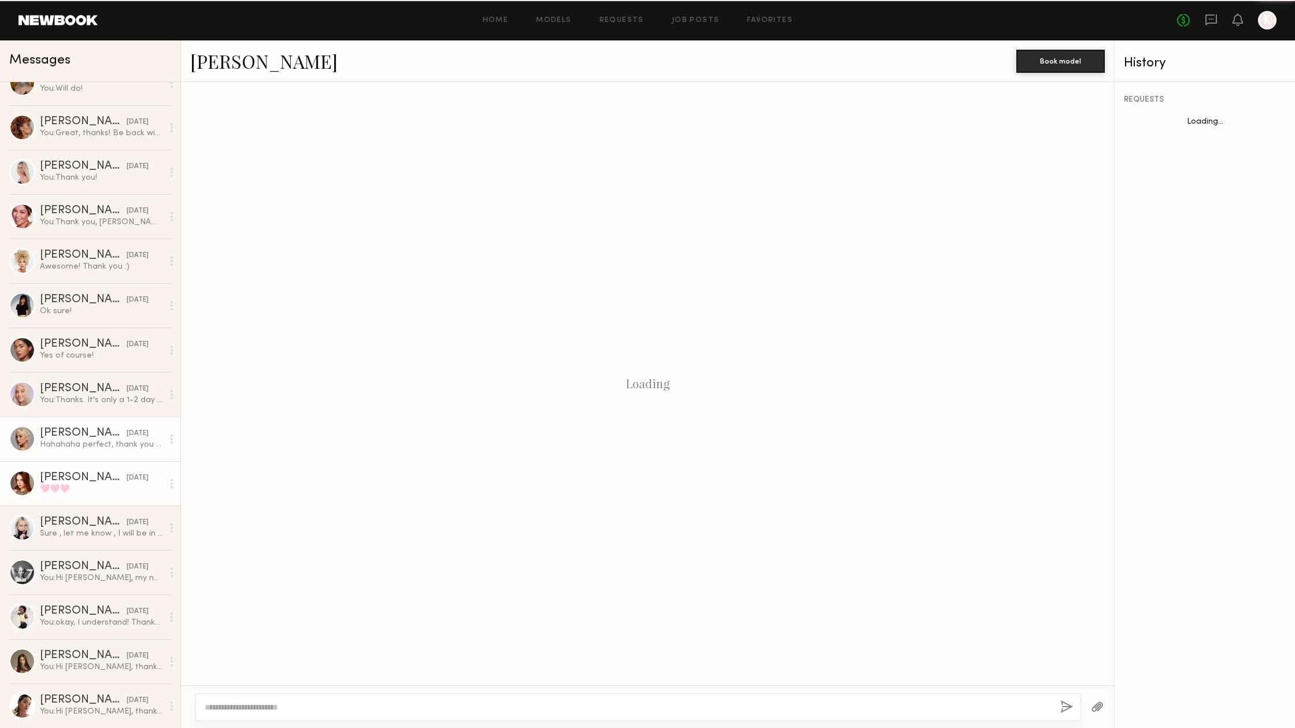
click at [61, 446] on div "Hahahaha perfect, thank you for thinking of me!!" at bounding box center [101, 444] width 123 height 11
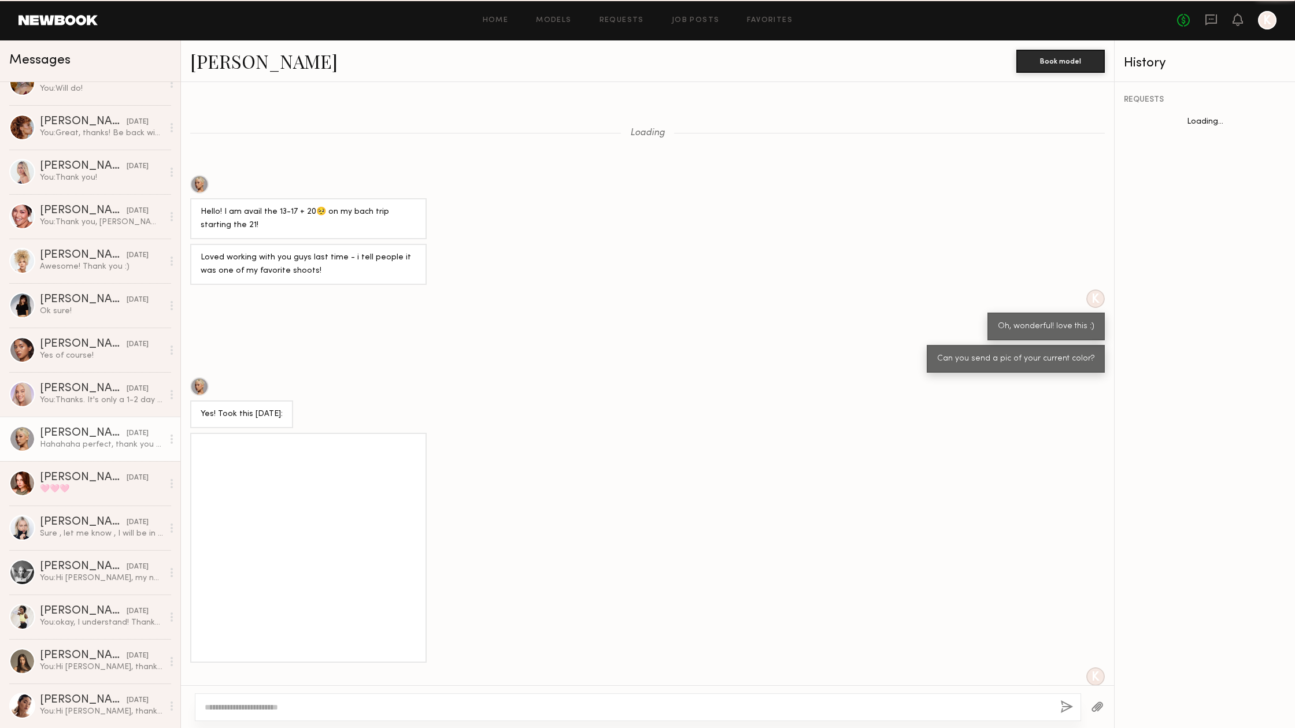
scroll to position [204, 0]
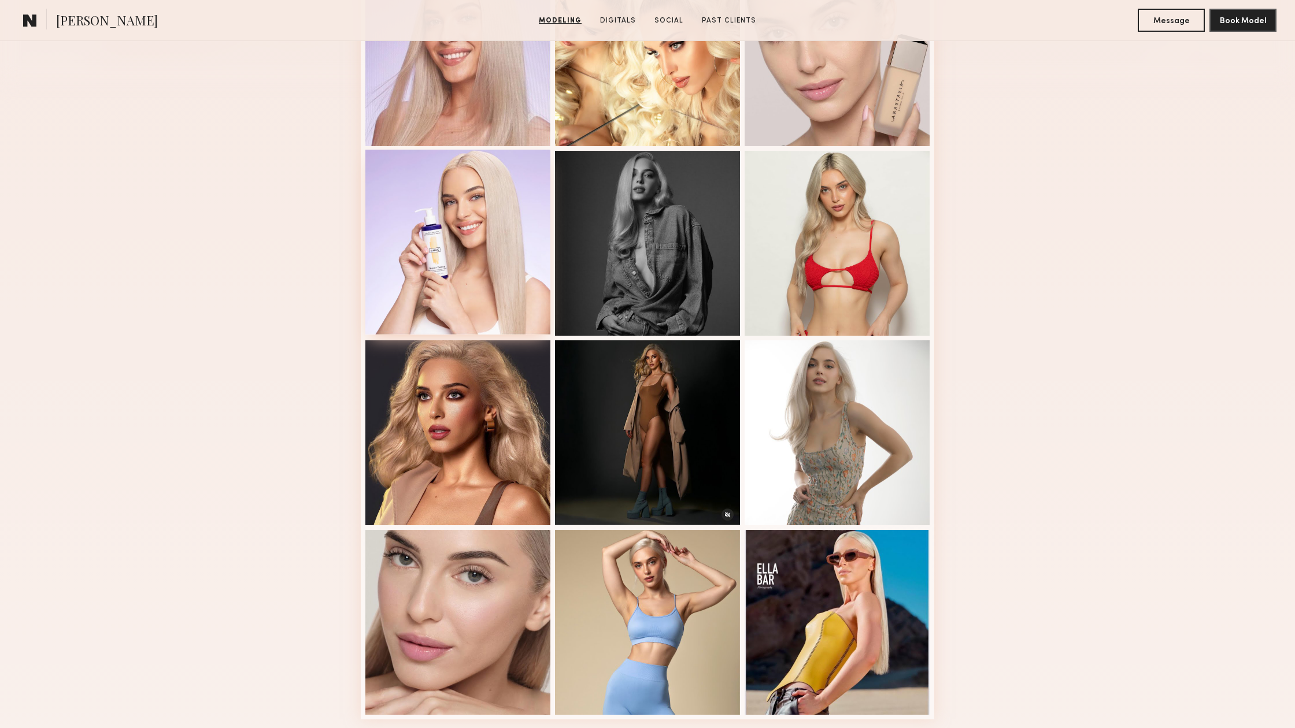
scroll to position [383, 0]
